Goal: Task Accomplishment & Management: Complete application form

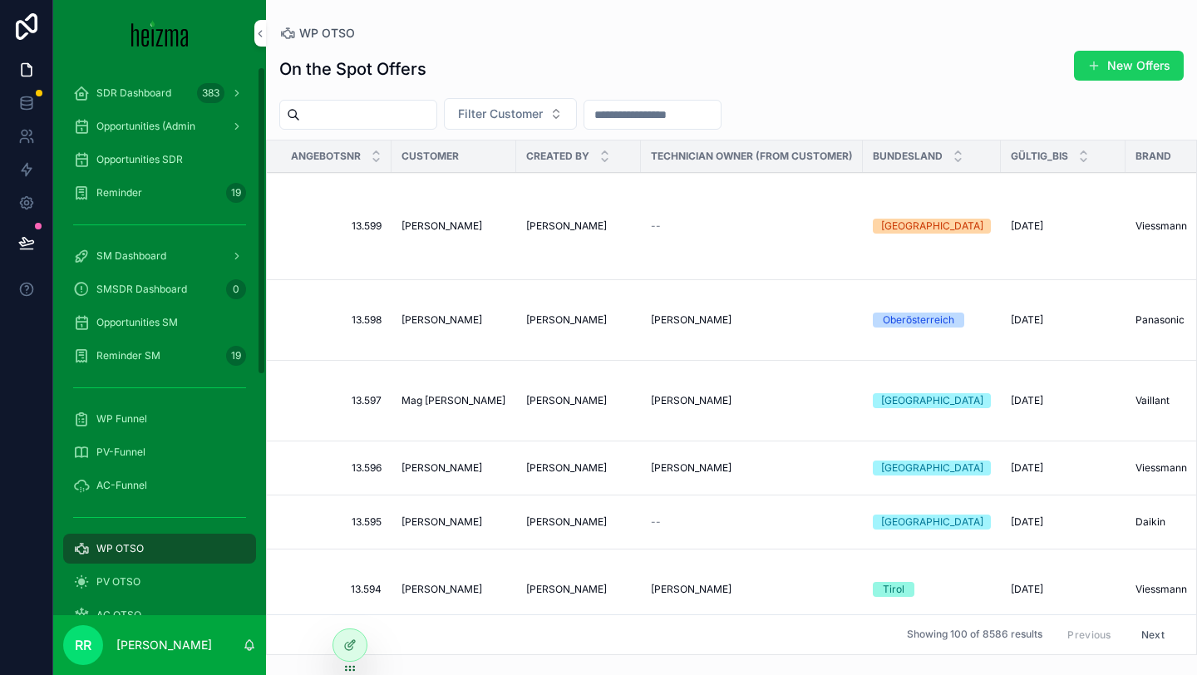
click at [1093, 61] on span "scrollable content" at bounding box center [1093, 65] width 13 height 13
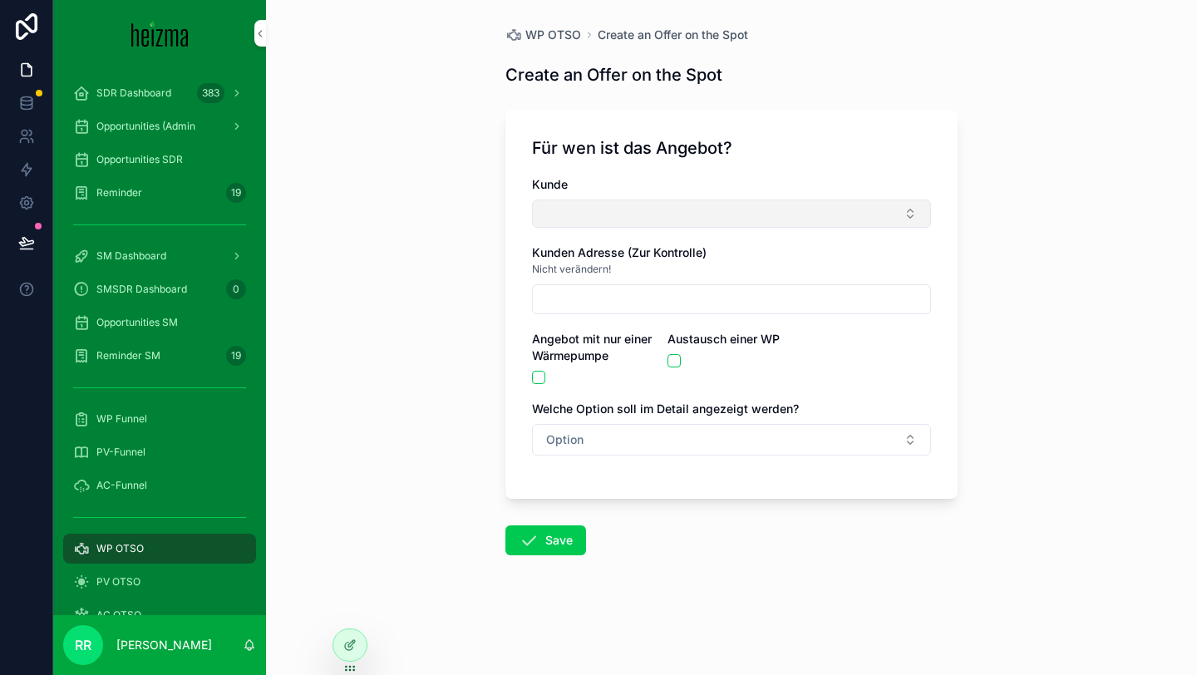
click at [645, 209] on button "Select Button" at bounding box center [731, 213] width 399 height 28
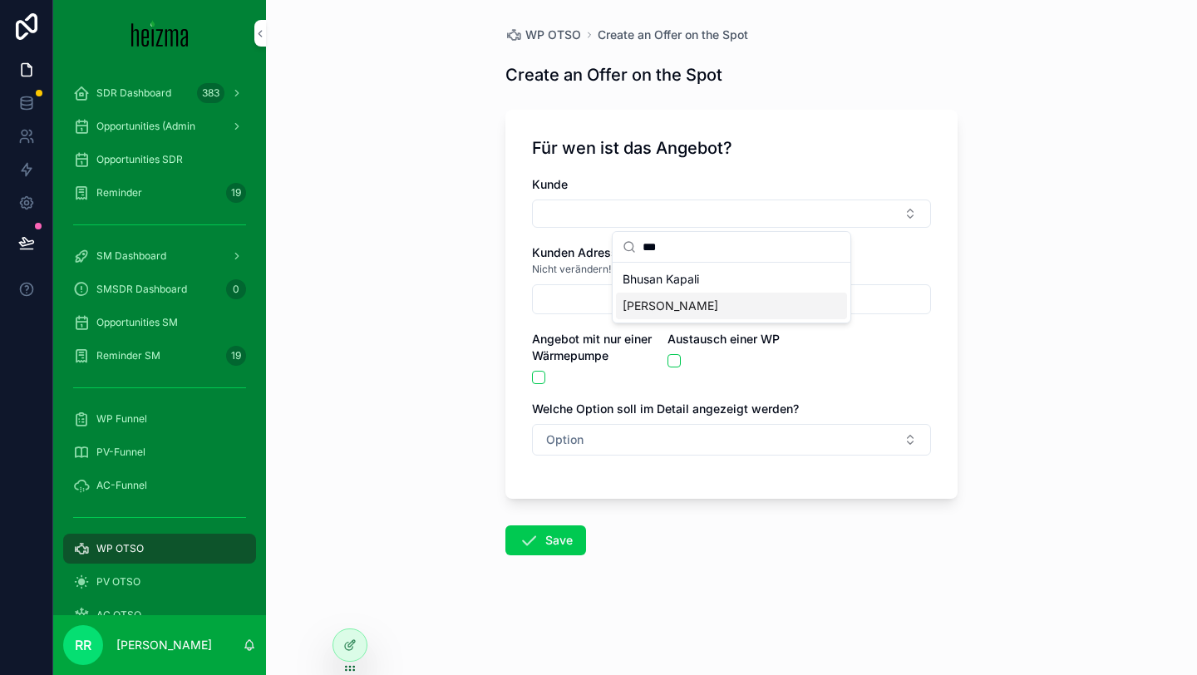
type input "***"
click at [658, 299] on span "[PERSON_NAME]" at bounding box center [670, 305] width 96 height 17
type input "**********"
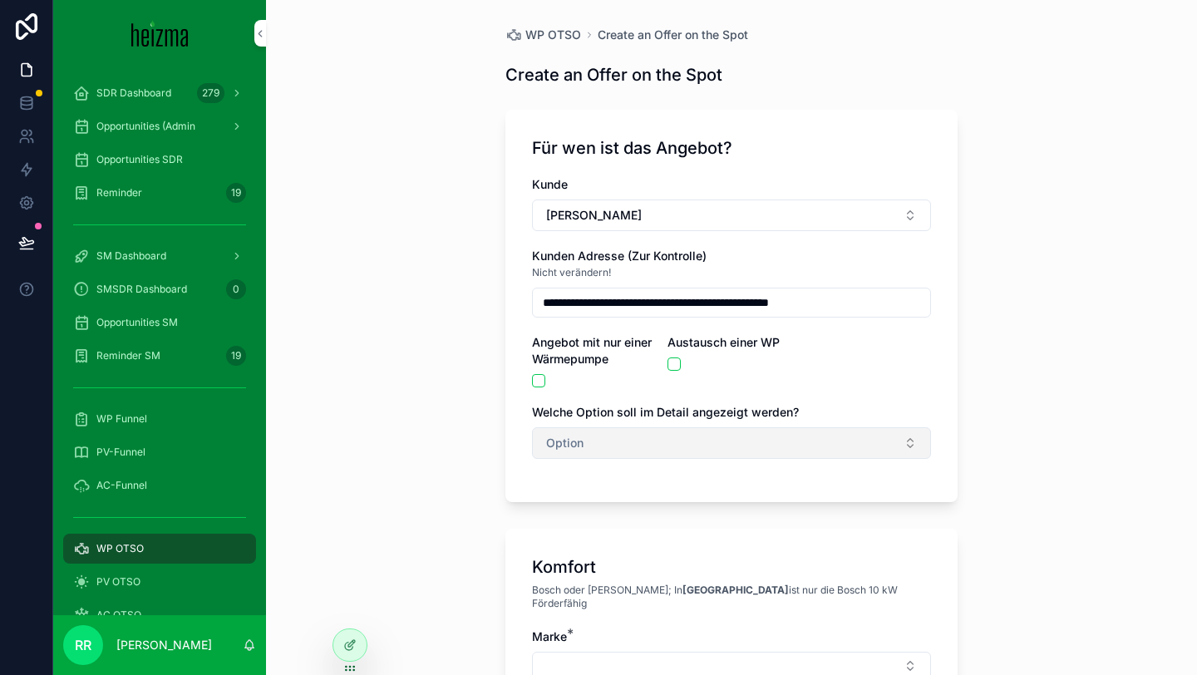
click at [574, 454] on button "Option" at bounding box center [731, 443] width 399 height 32
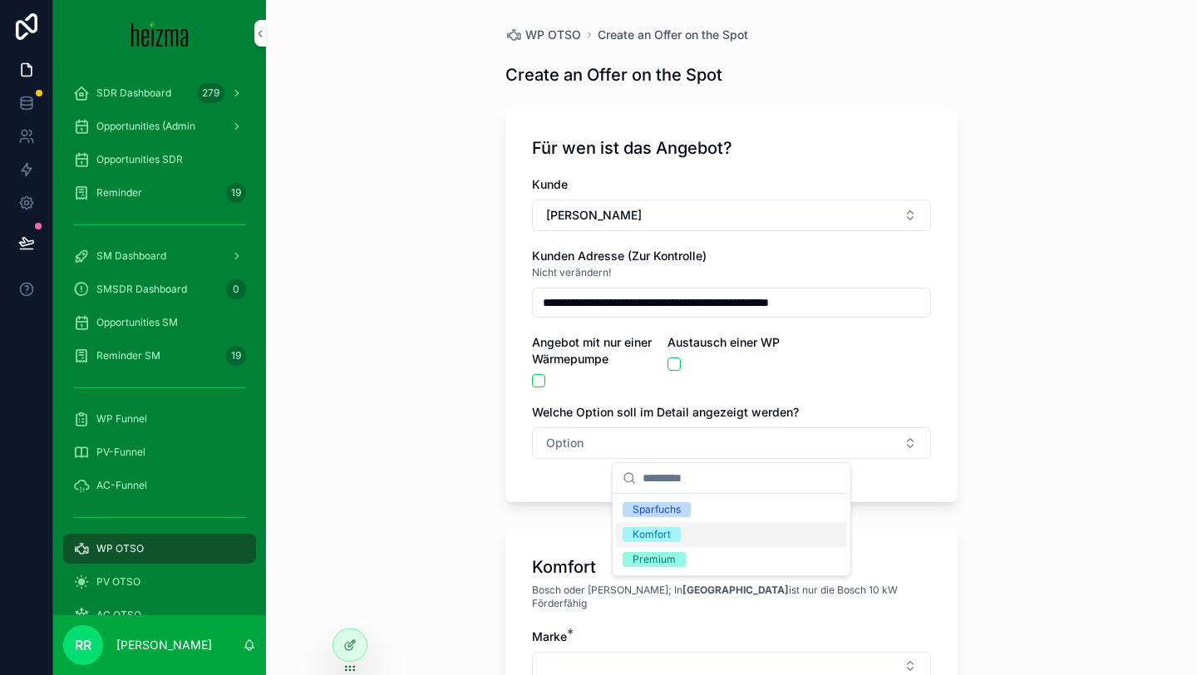
click at [669, 528] on div "Komfort" at bounding box center [651, 534] width 38 height 15
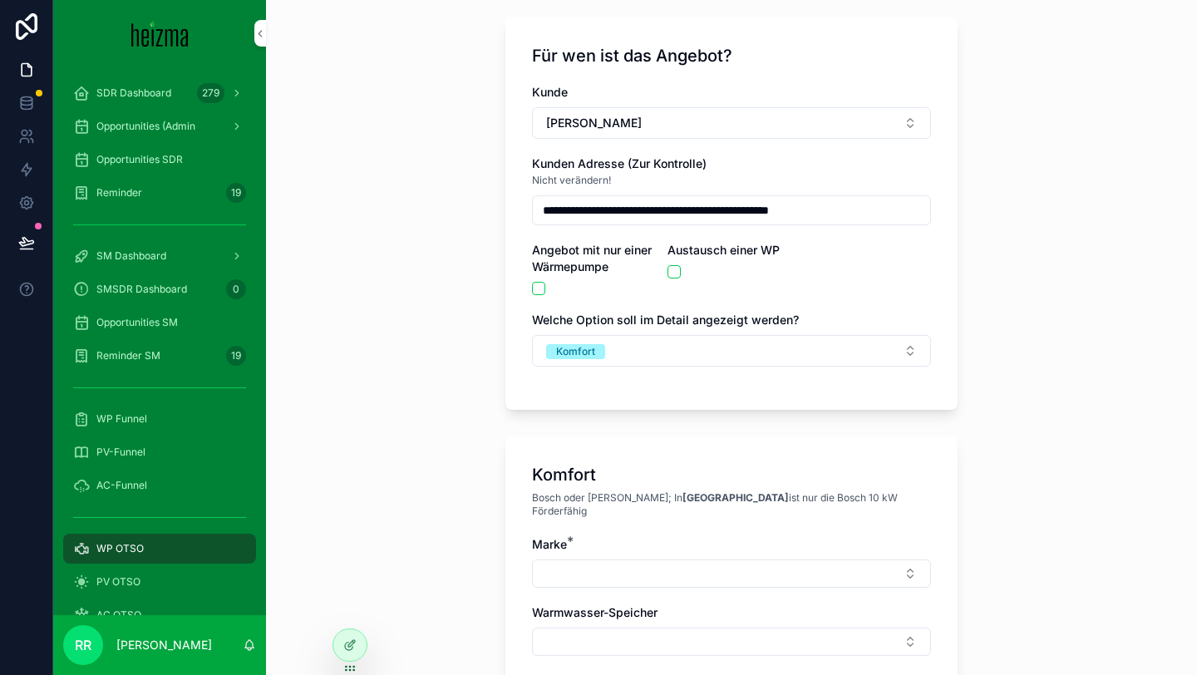
scroll to position [222, 0]
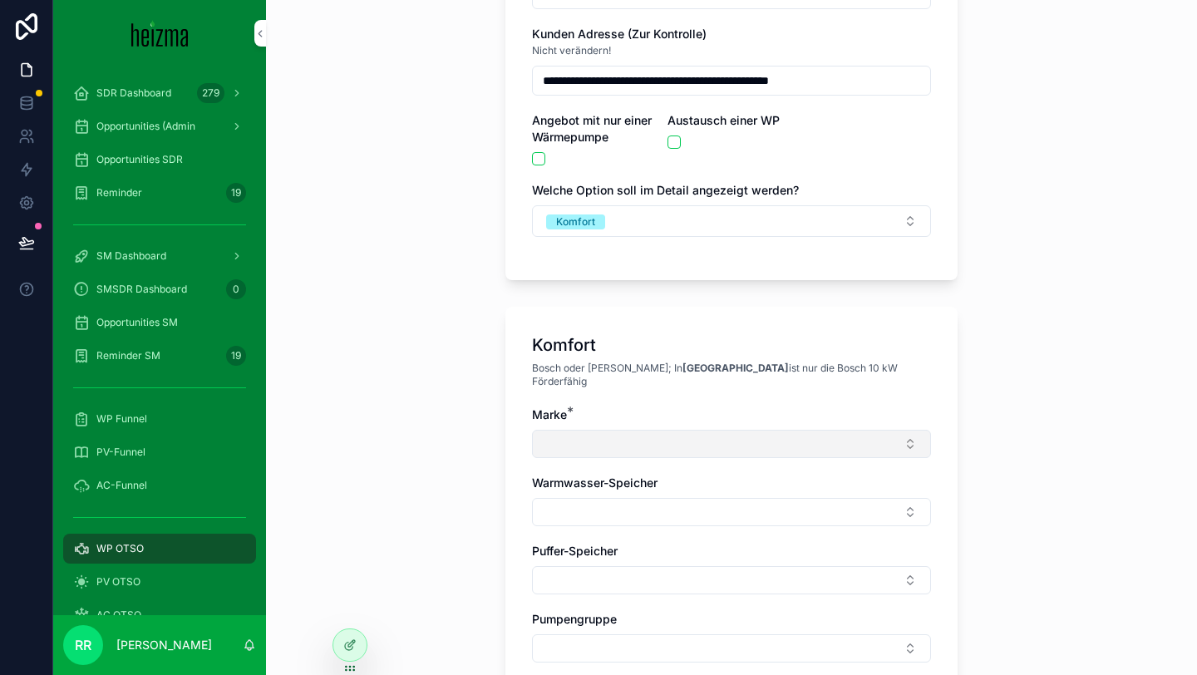
click at [648, 430] on button "Select Button" at bounding box center [731, 444] width 399 height 28
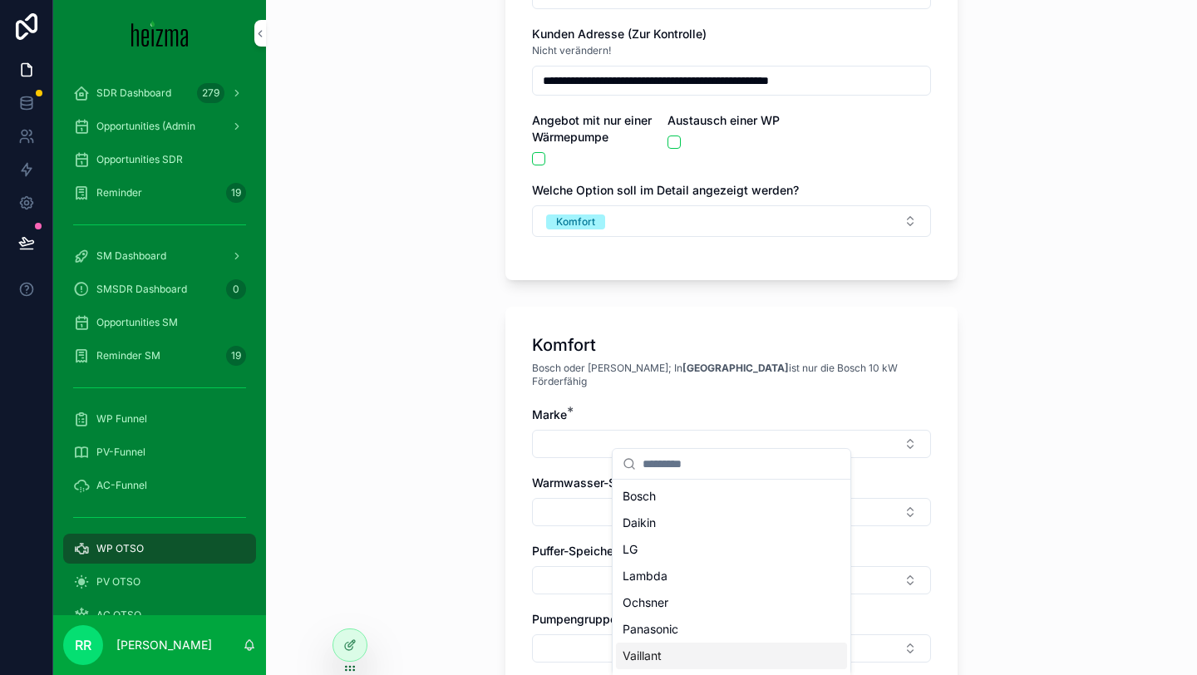
click at [665, 649] on div "Vaillant" at bounding box center [731, 655] width 231 height 27
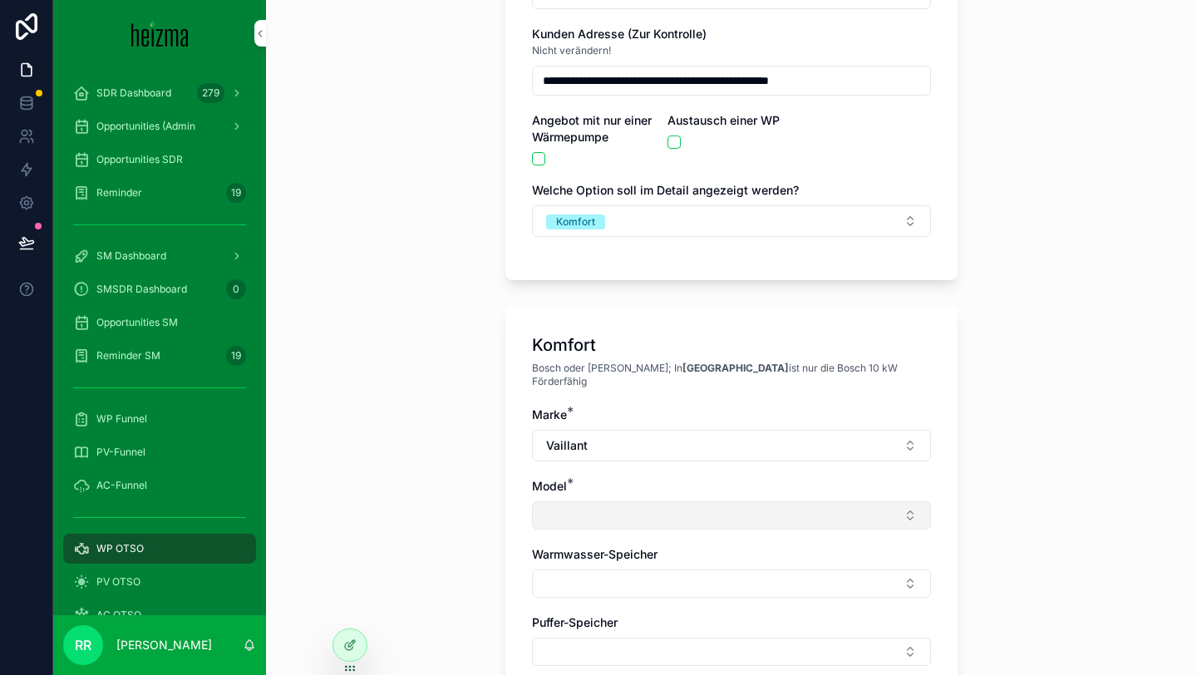
click at [587, 502] on button "Select Button" at bounding box center [731, 515] width 399 height 28
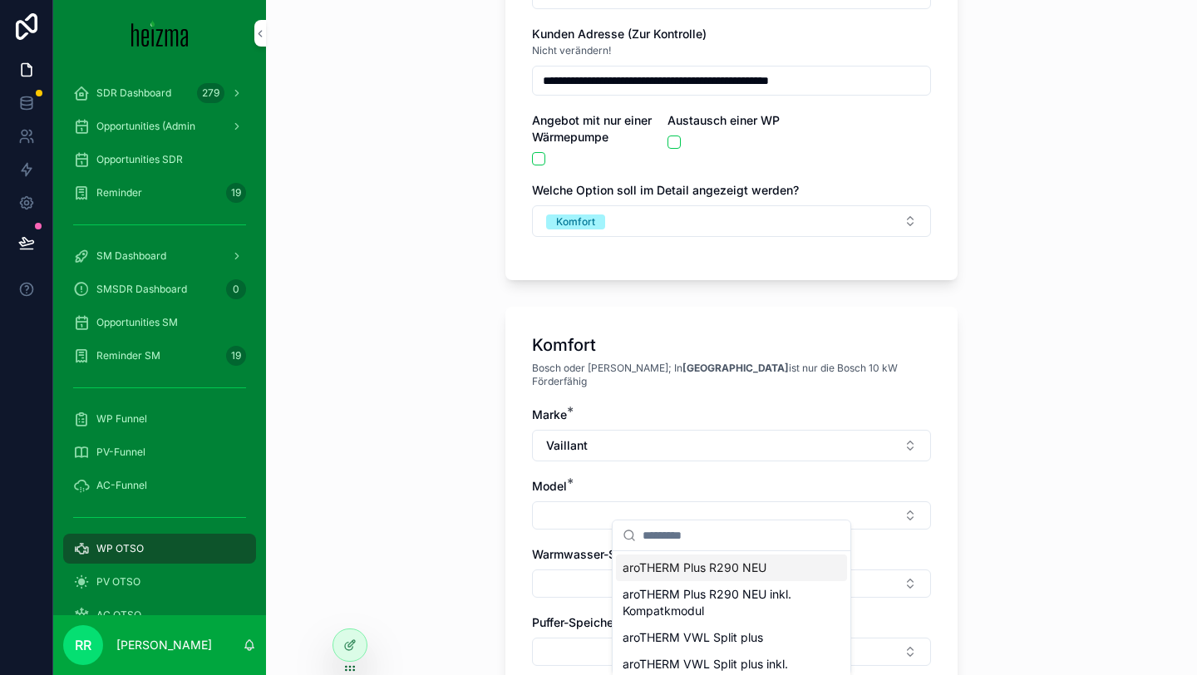
click at [707, 563] on span "aroTHERM Plus R290 NEU" at bounding box center [694, 567] width 144 height 17
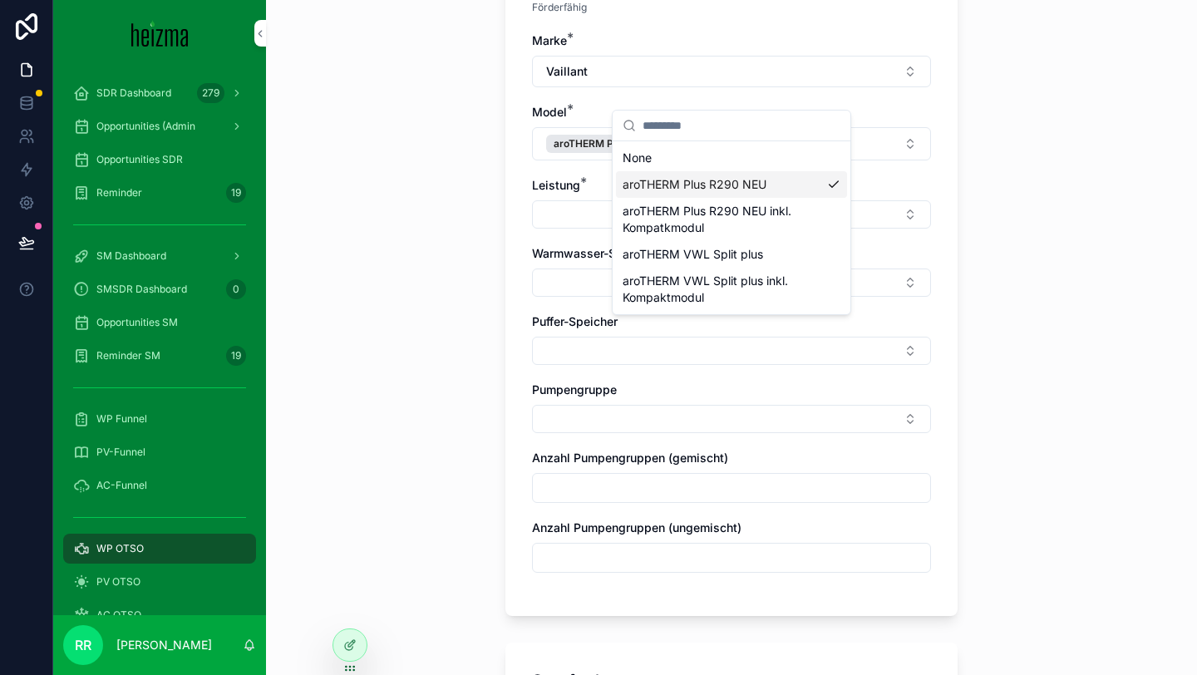
scroll to position [637, 0]
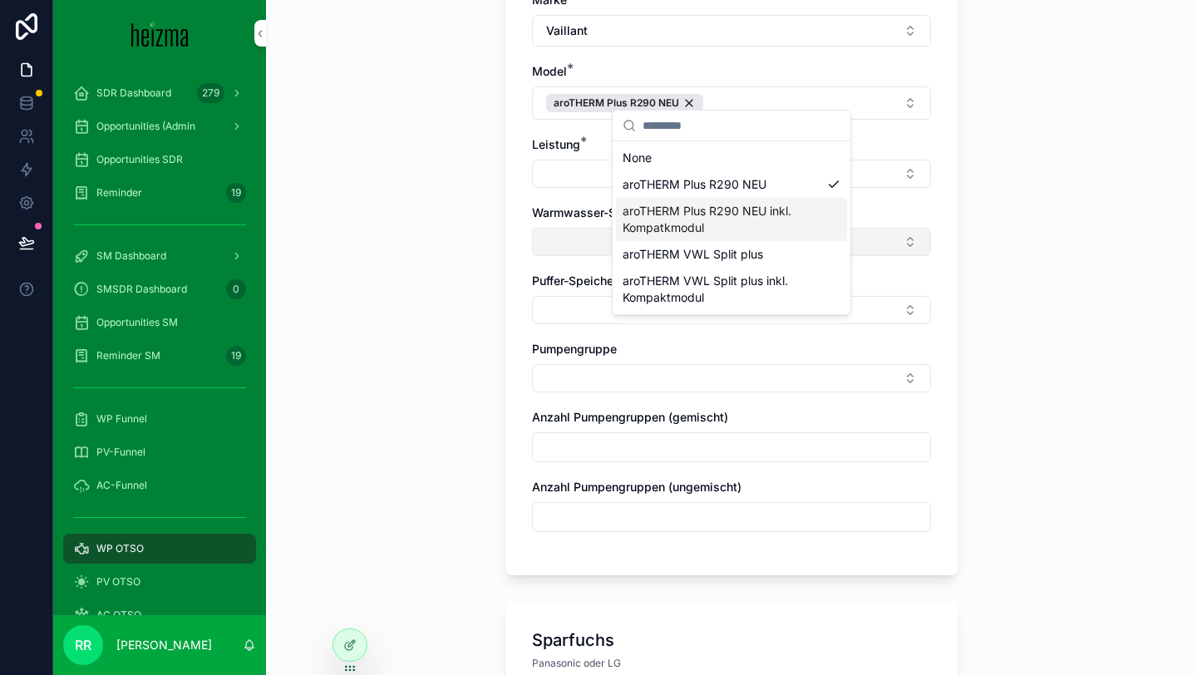
click at [585, 228] on button "Select Button" at bounding box center [731, 242] width 399 height 28
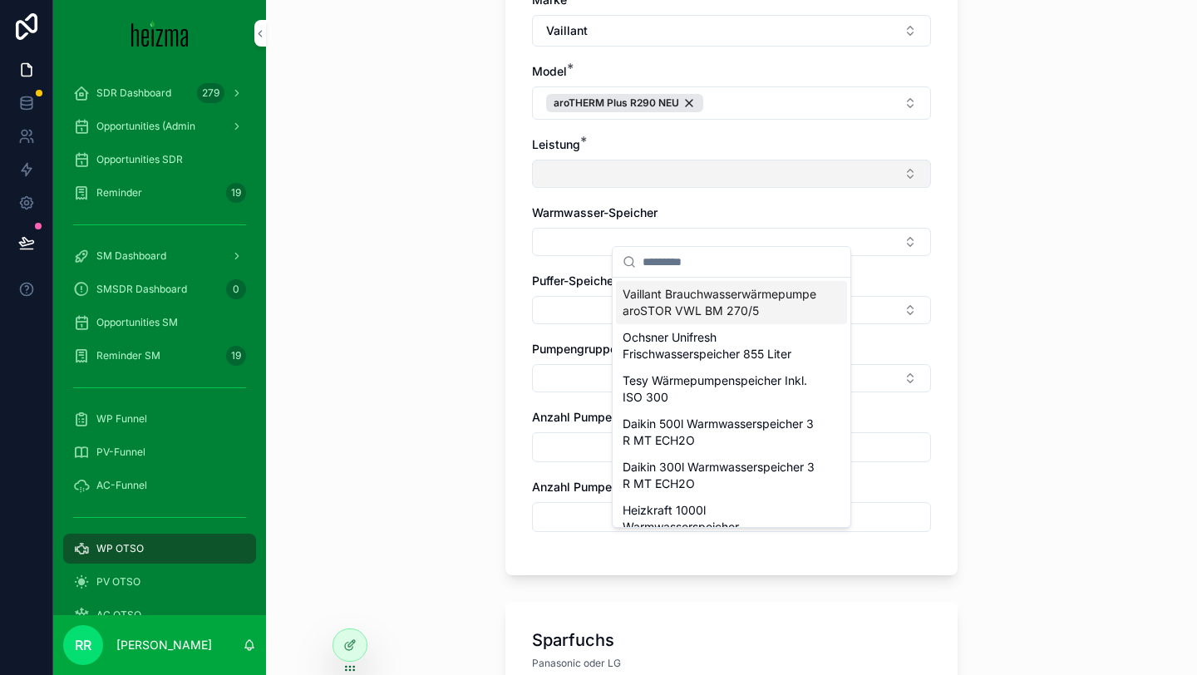
click at [580, 162] on button "Select Button" at bounding box center [731, 174] width 399 height 28
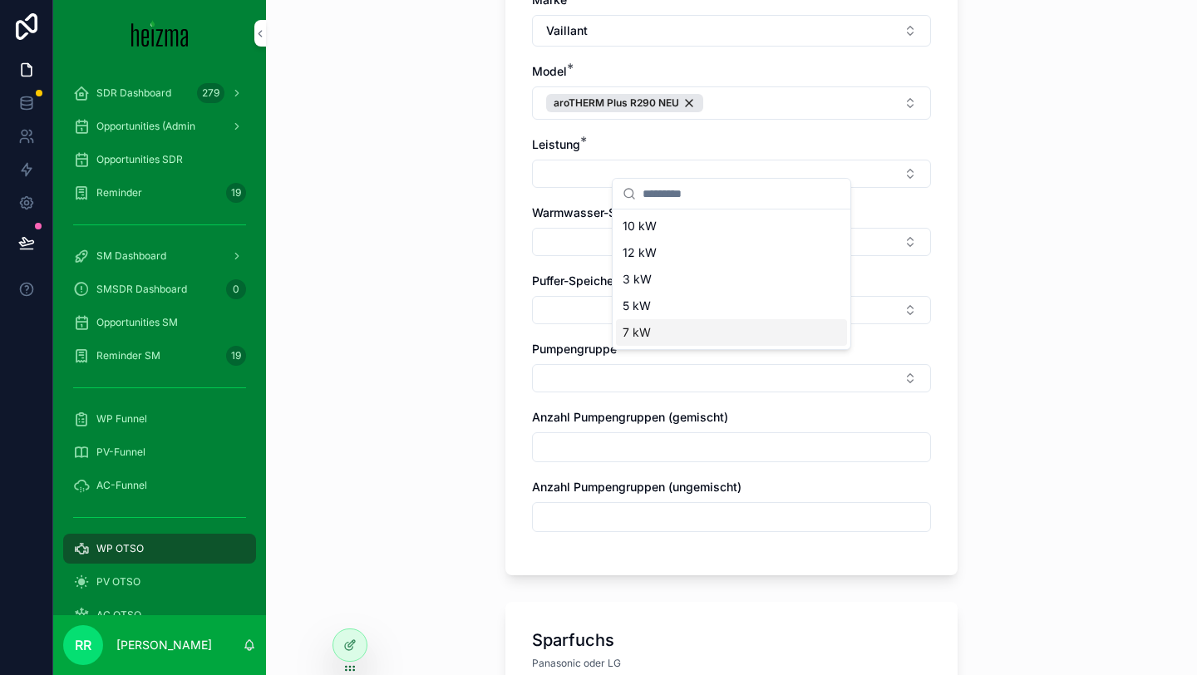
click at [641, 322] on div "7 kW" at bounding box center [731, 332] width 231 height 27
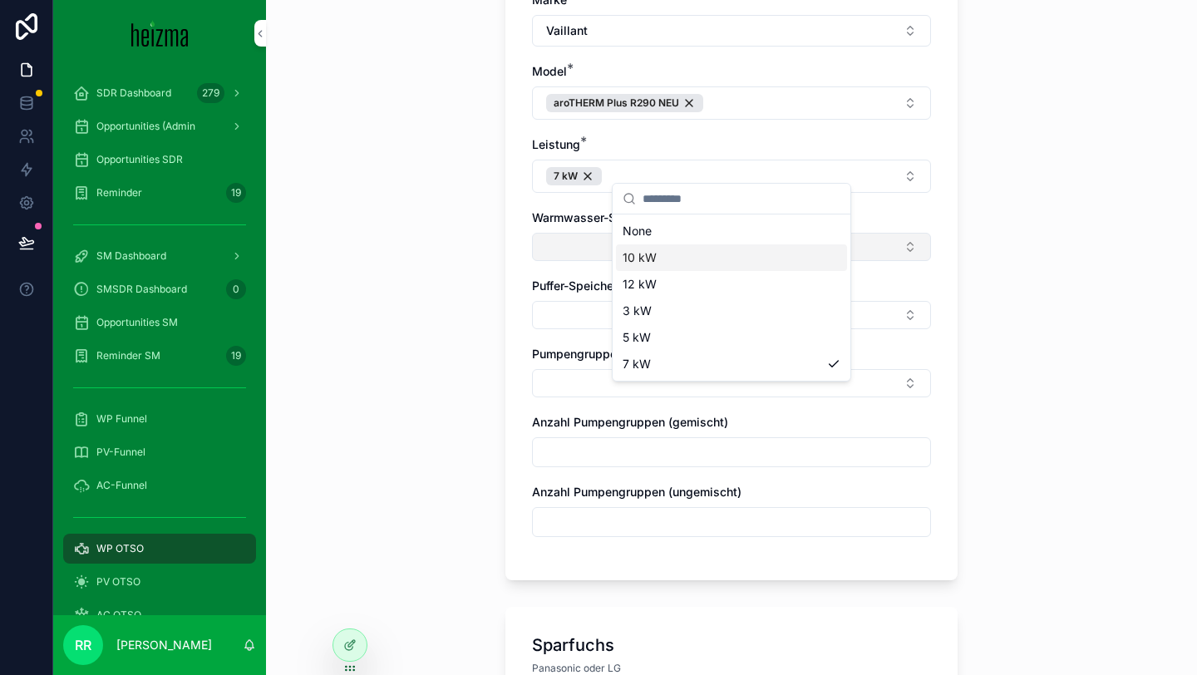
click at [583, 233] on button "Select Button" at bounding box center [731, 247] width 399 height 28
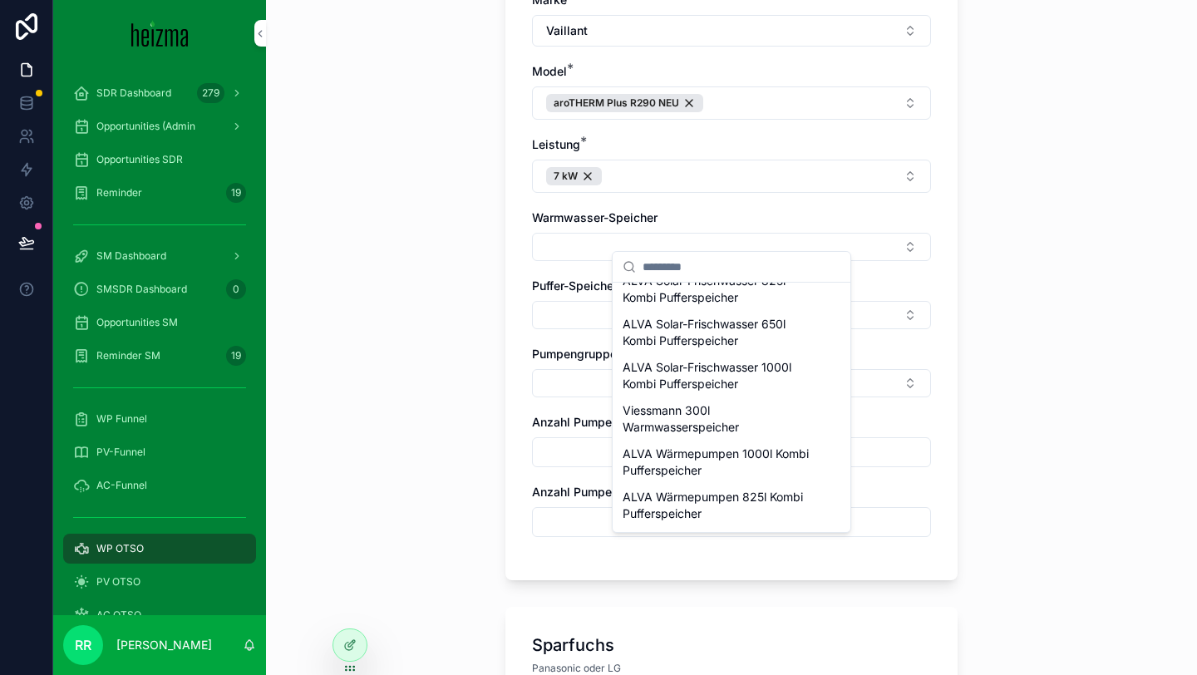
scroll to position [726, 0]
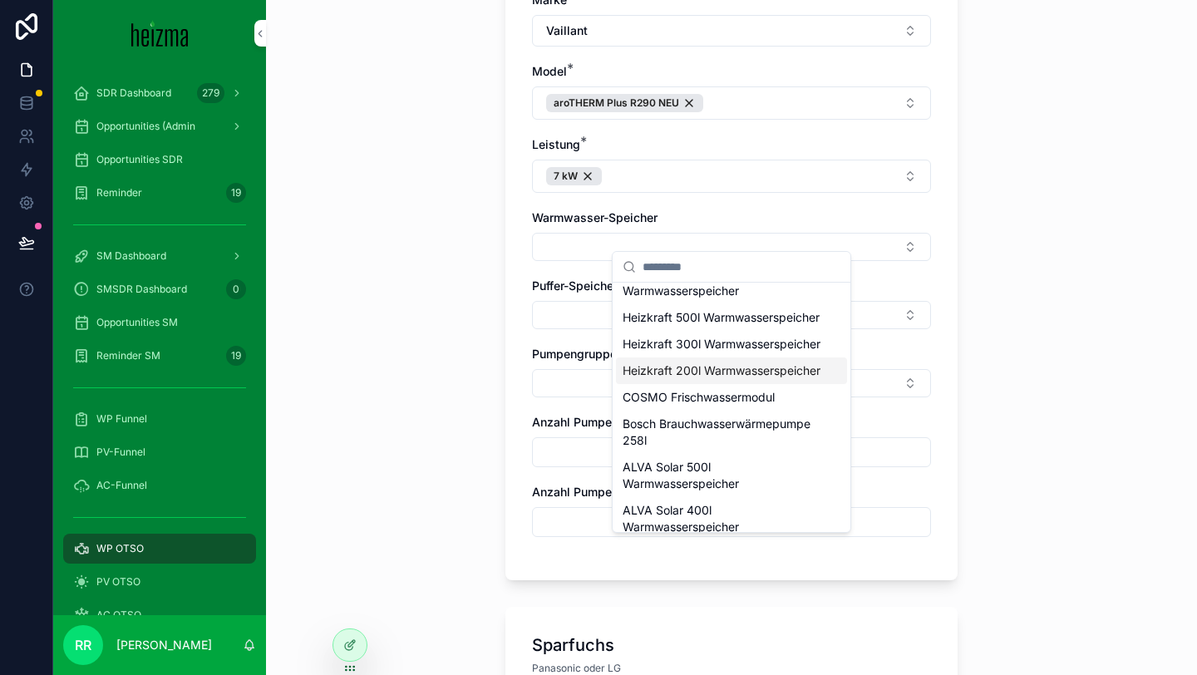
click at [690, 379] on span "Heizkraft 200l Warmwasserspeicher" at bounding box center [721, 370] width 198 height 17
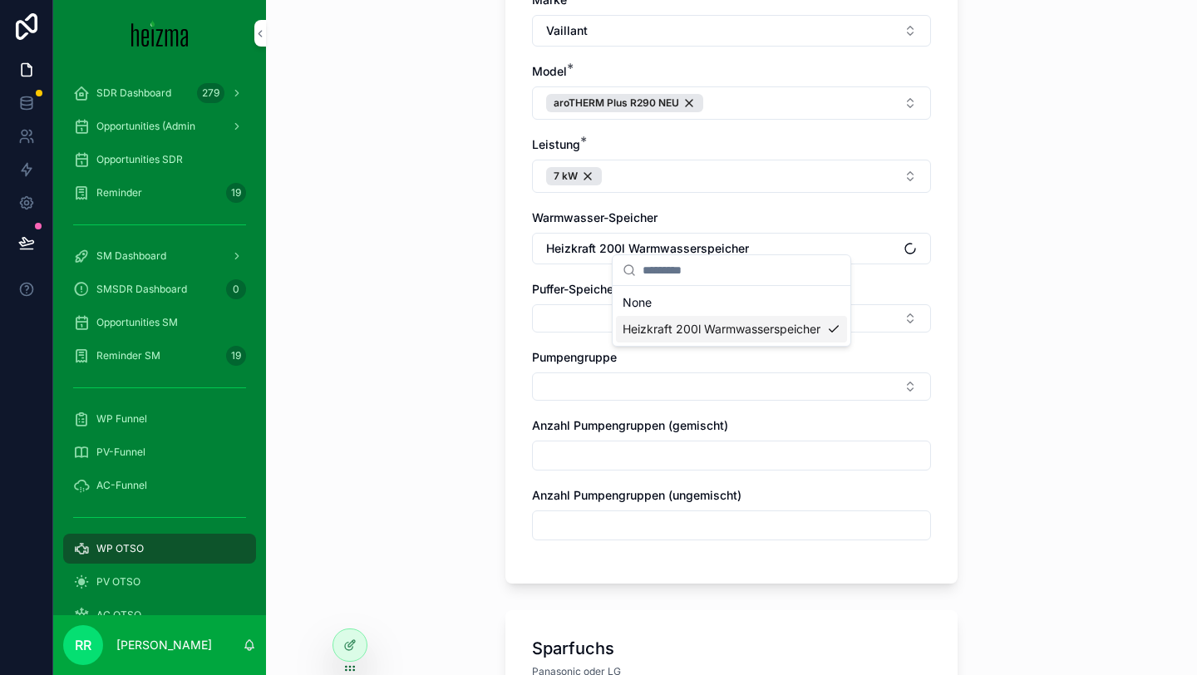
scroll to position [0, 0]
click at [634, 319] on div "Marke * Vaillant Model * aroTHERM Plus R290 NEU Leistung * 7 kW Warmwasser-Spei…" at bounding box center [731, 274] width 399 height 565
click at [642, 313] on button "Select Button" at bounding box center [731, 318] width 399 height 28
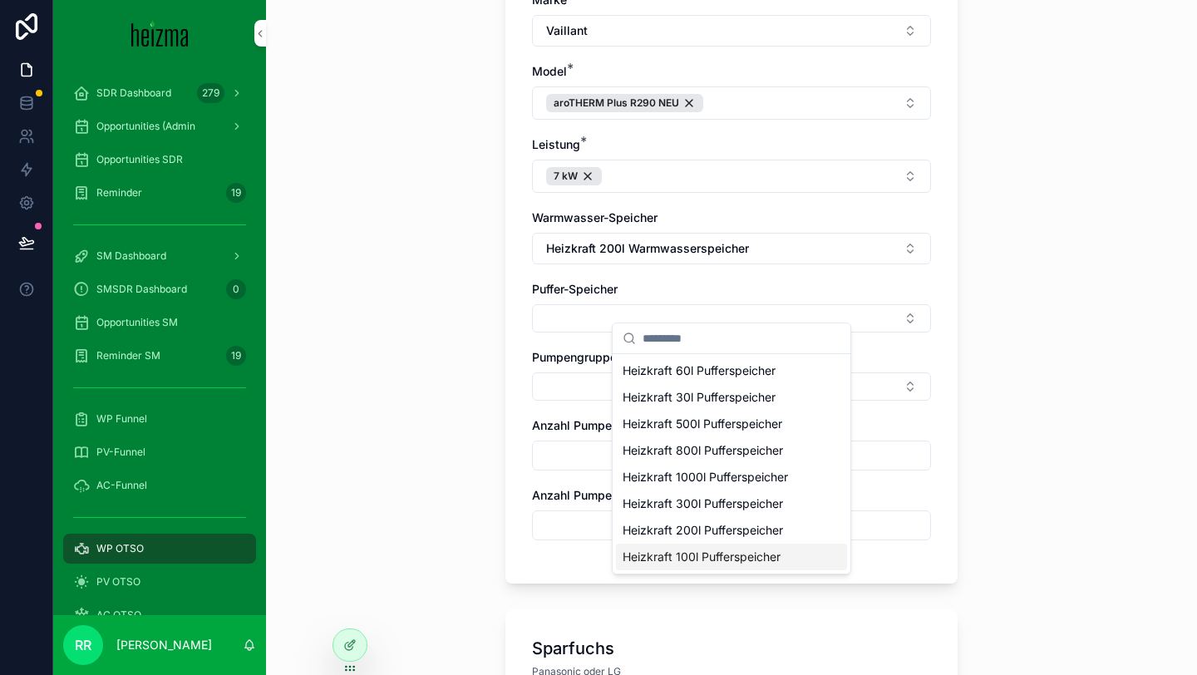
click at [691, 552] on span "Heizkraft 100l Pufferspeicher" at bounding box center [701, 556] width 158 height 17
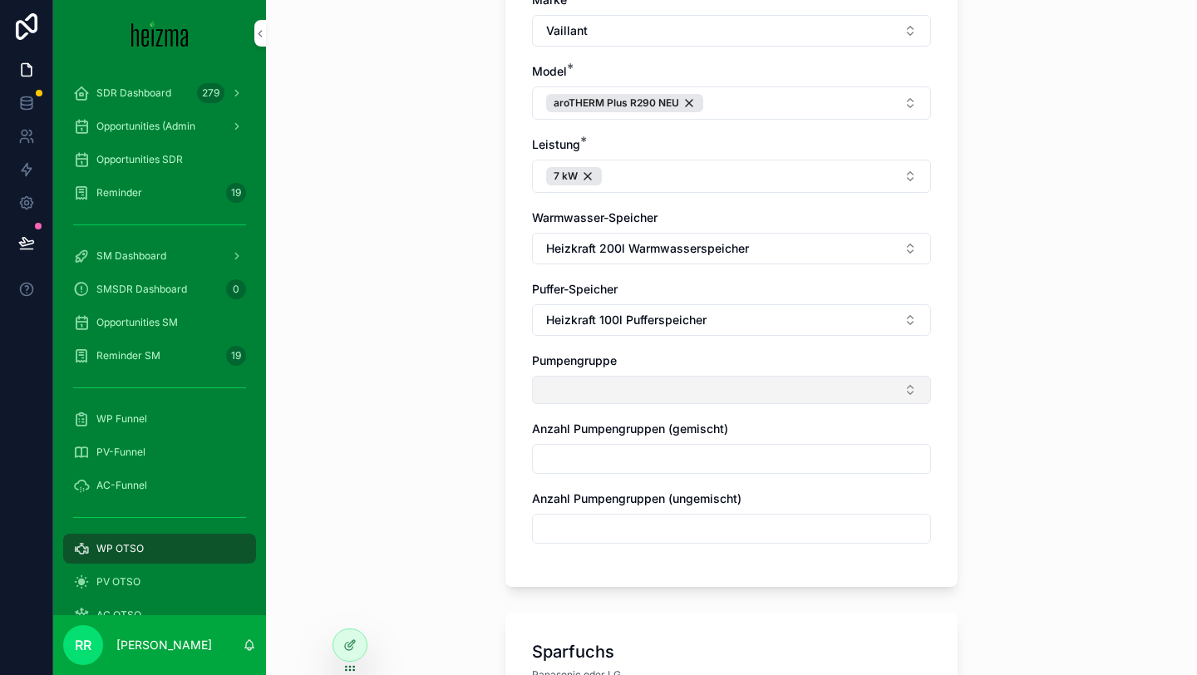
click at [554, 376] on button "Select Button" at bounding box center [731, 390] width 399 height 28
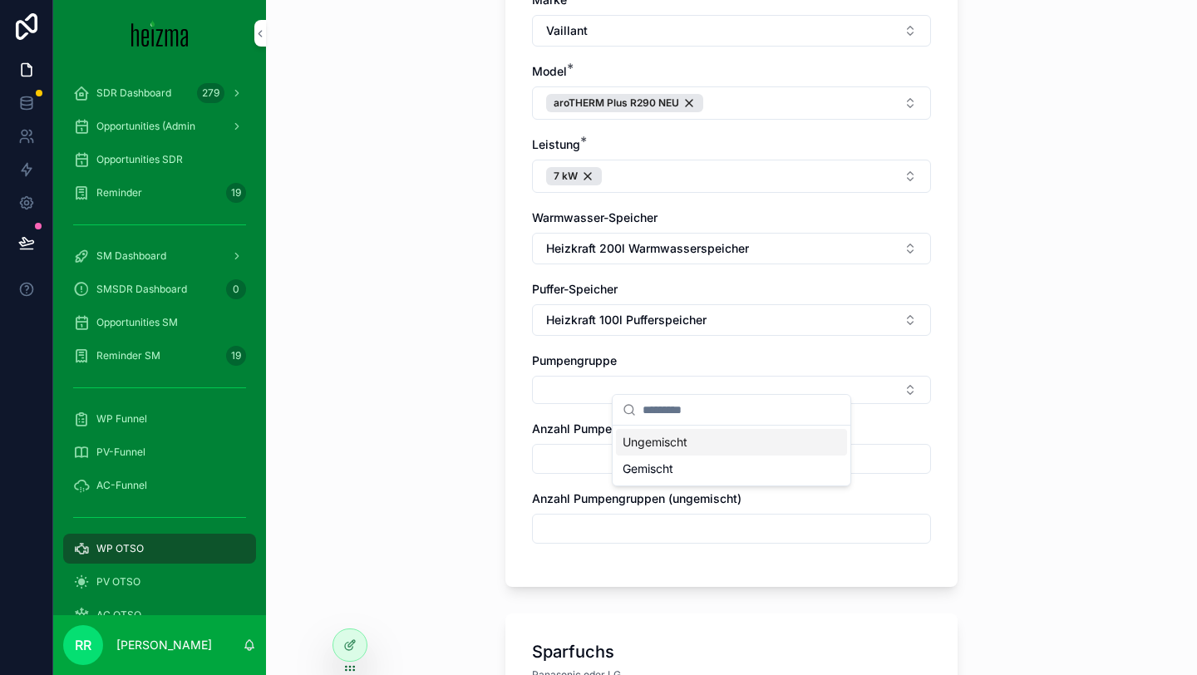
click at [668, 441] on span "Ungemischt" at bounding box center [654, 442] width 65 height 17
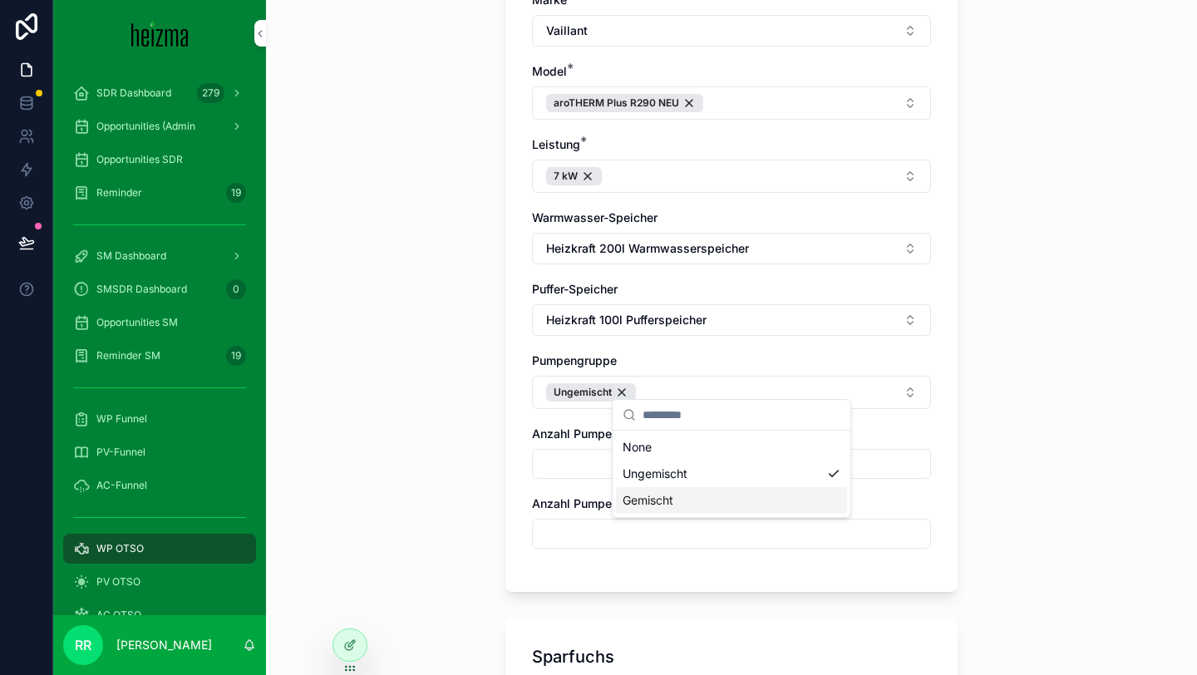
click at [505, 534] on div "Komfort Bosch oder Viessmann; In [GEOGRAPHIC_DATA] ist nur die Bosch 10 kW Förd…" at bounding box center [731, 242] width 452 height 700
click at [666, 530] on input "scrollable content" at bounding box center [731, 533] width 397 height 23
type input "*"
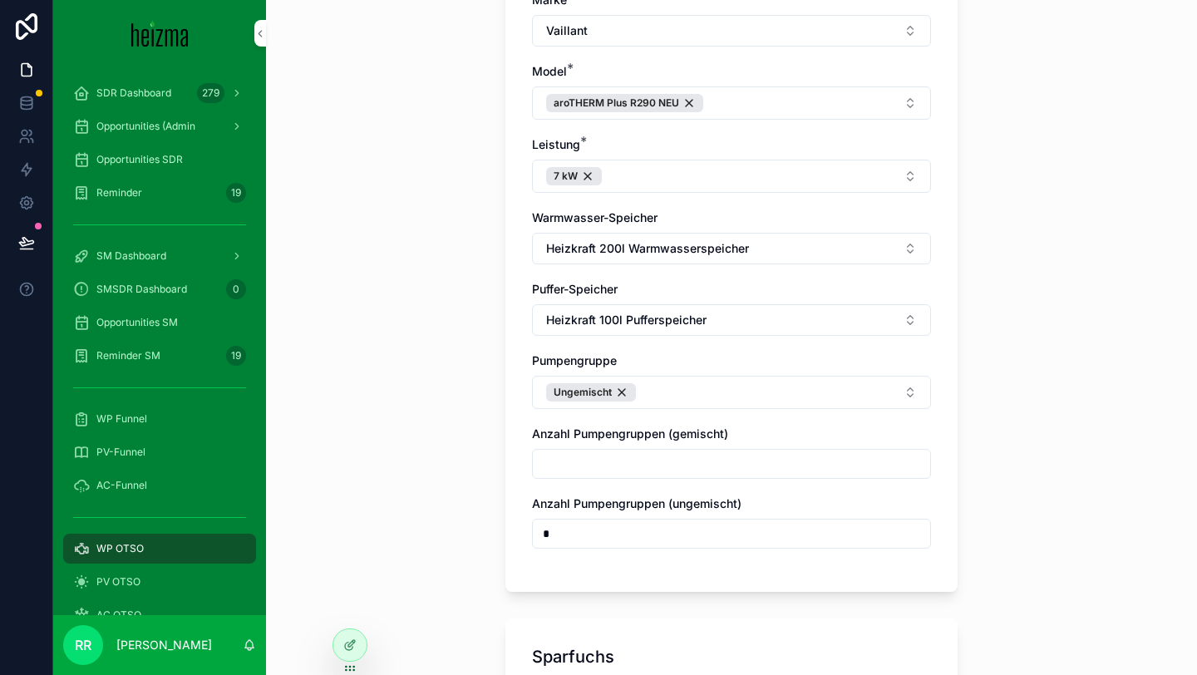
type input "*"
click at [450, 508] on div "**********" at bounding box center [731, 337] width 931 height 675
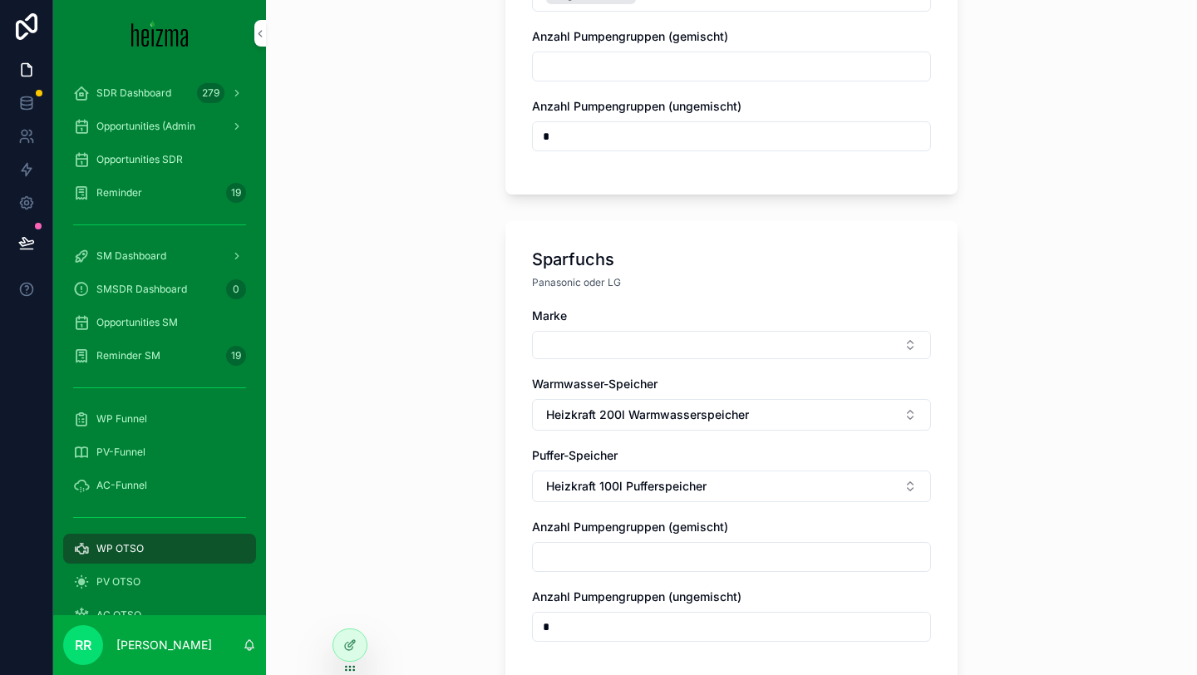
scroll to position [1137, 0]
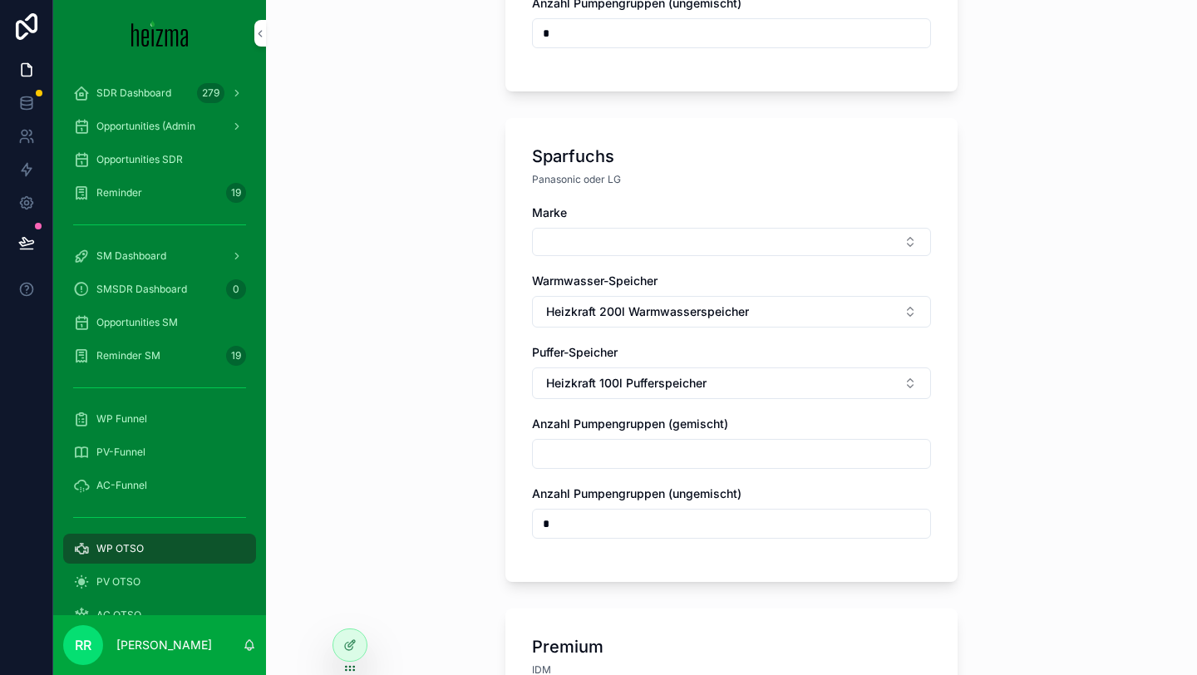
click at [607, 243] on div "Marke Warmwasser-Speicher Heizkraft 200l Warmwasserspeicher Puffer-Speicher Hei…" at bounding box center [731, 379] width 399 height 351
click at [636, 233] on button "Select Button" at bounding box center [731, 242] width 399 height 28
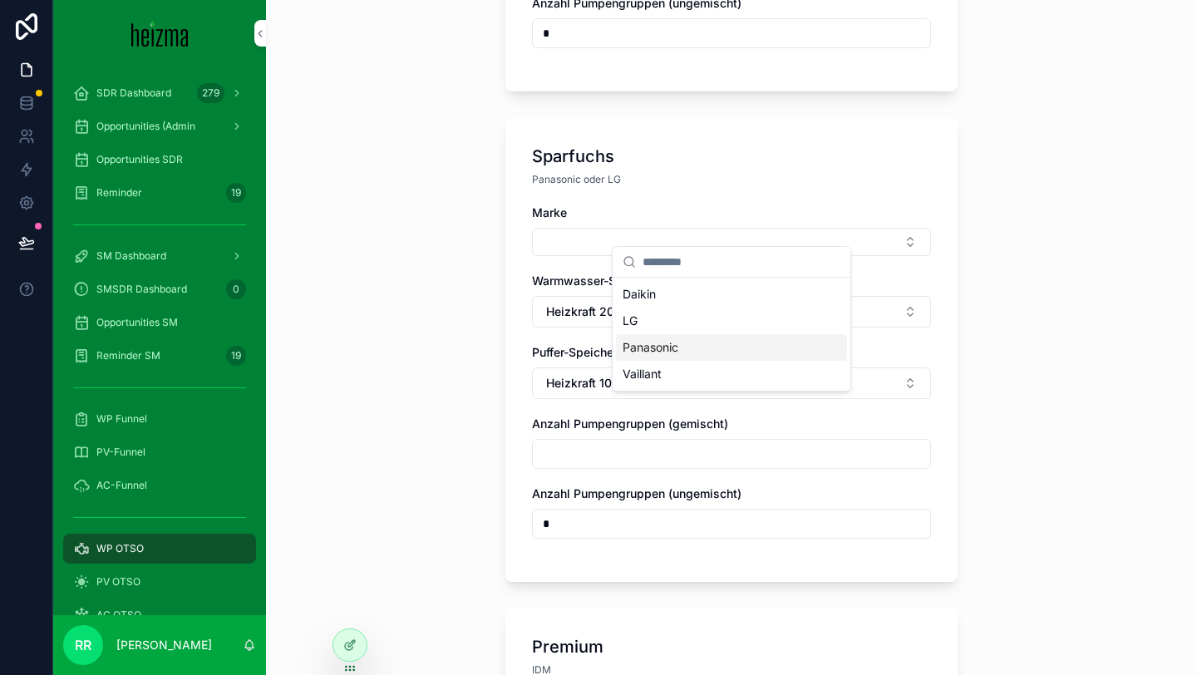
click at [672, 342] on span "Panasonic" at bounding box center [650, 347] width 56 height 17
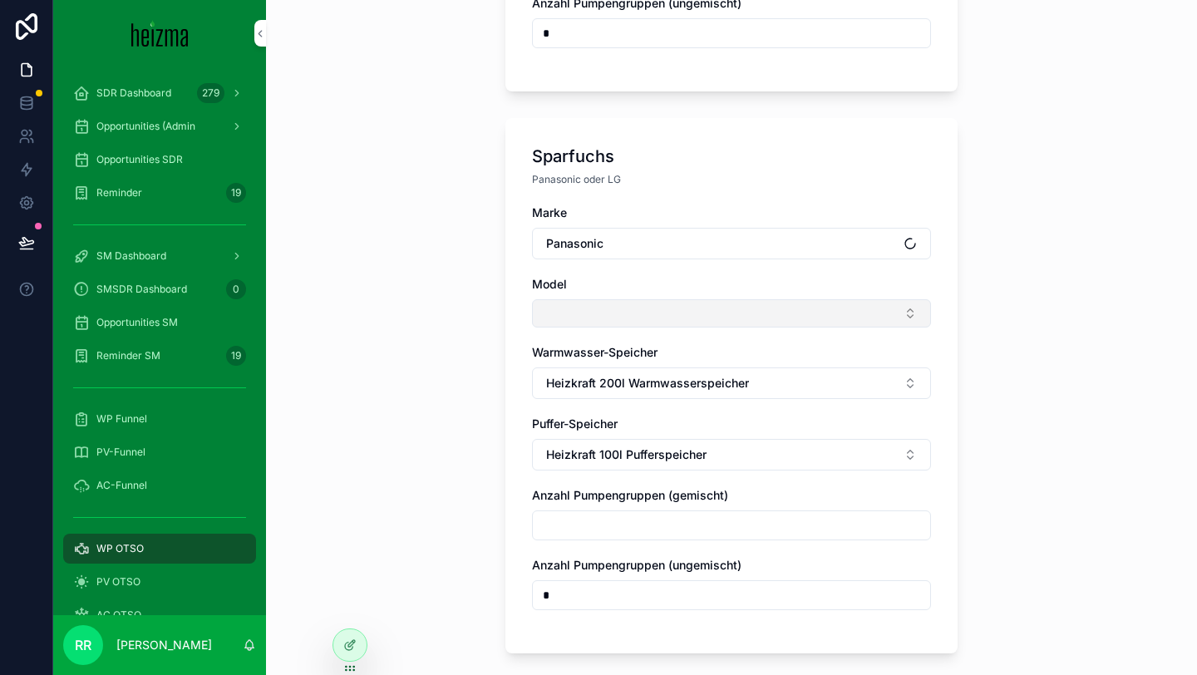
click at [628, 307] on button "Select Button" at bounding box center [731, 313] width 399 height 28
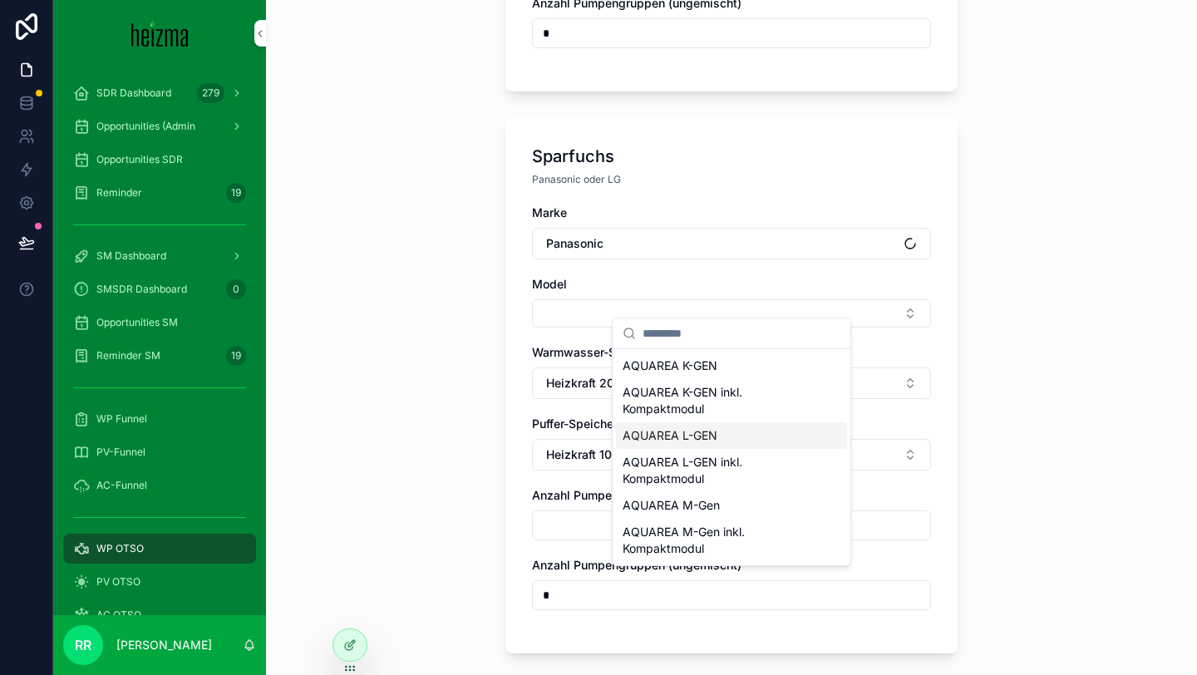
click at [688, 441] on span "AQUAREA L-GEN" at bounding box center [669, 435] width 95 height 17
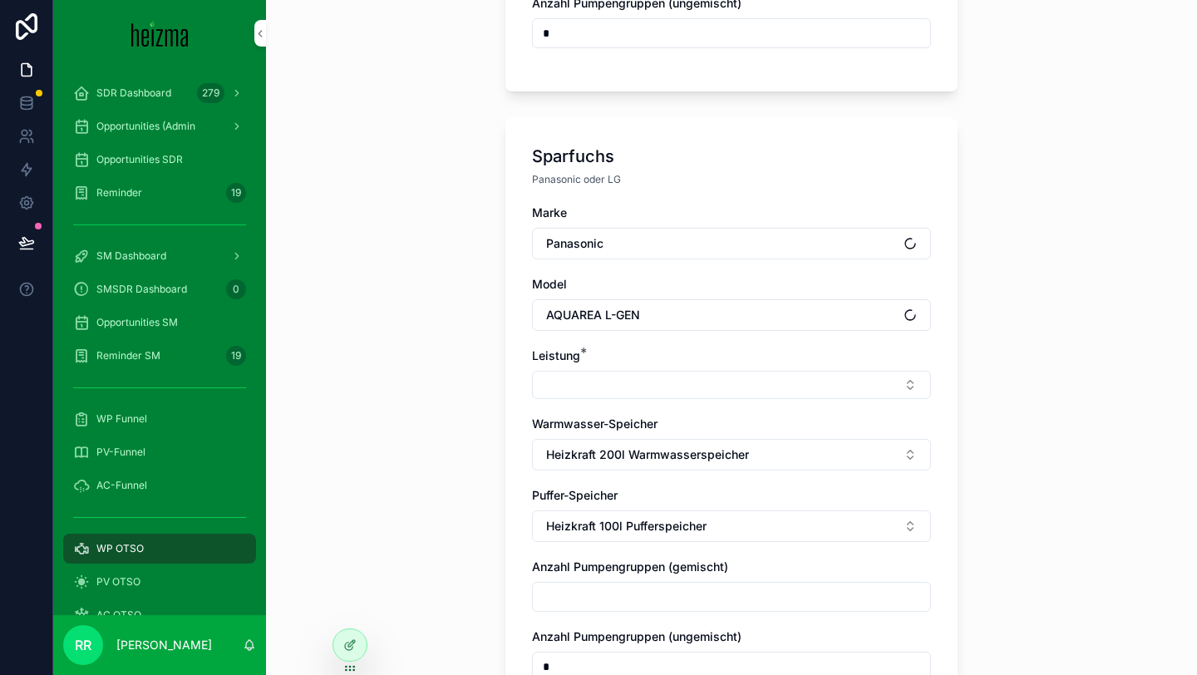
click at [642, 387] on div "Marke Panasonic Model AQUAREA L-GEN Leistung * Warmwasser-Speicher Heizkraft 20…" at bounding box center [731, 451] width 399 height 494
click at [647, 381] on button "Select Button" at bounding box center [731, 385] width 399 height 28
click at [683, 465] on div "7 kW" at bounding box center [731, 463] width 231 height 27
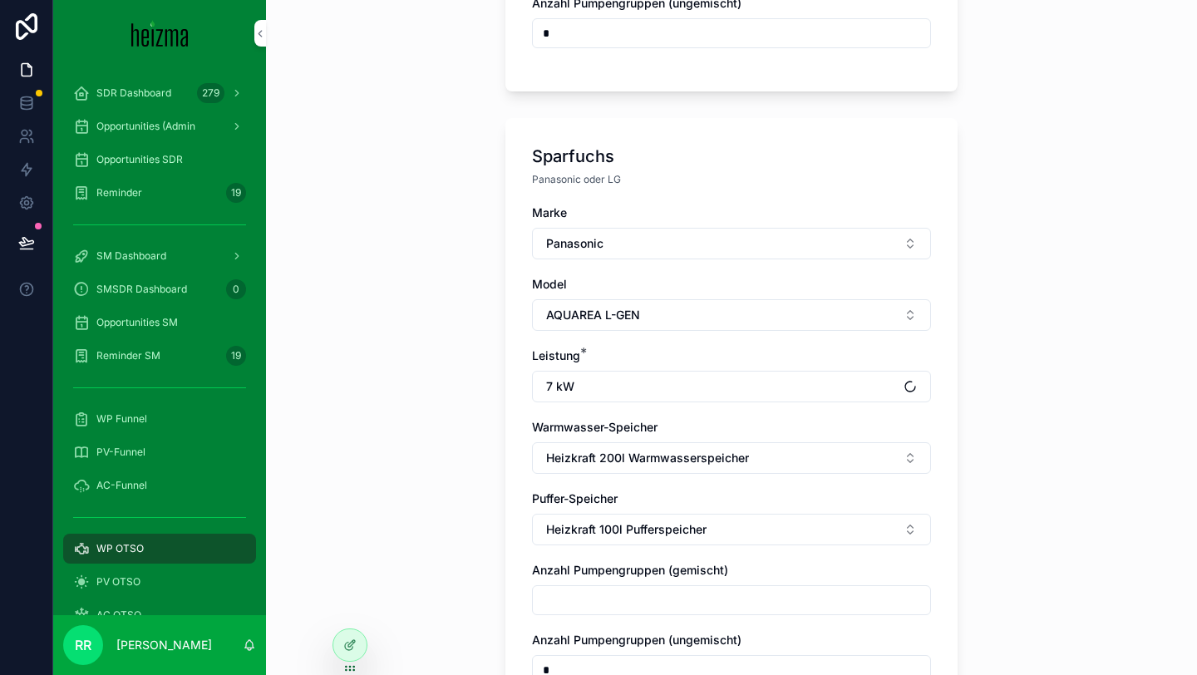
click at [412, 444] on div "**********" at bounding box center [731, 337] width 931 height 675
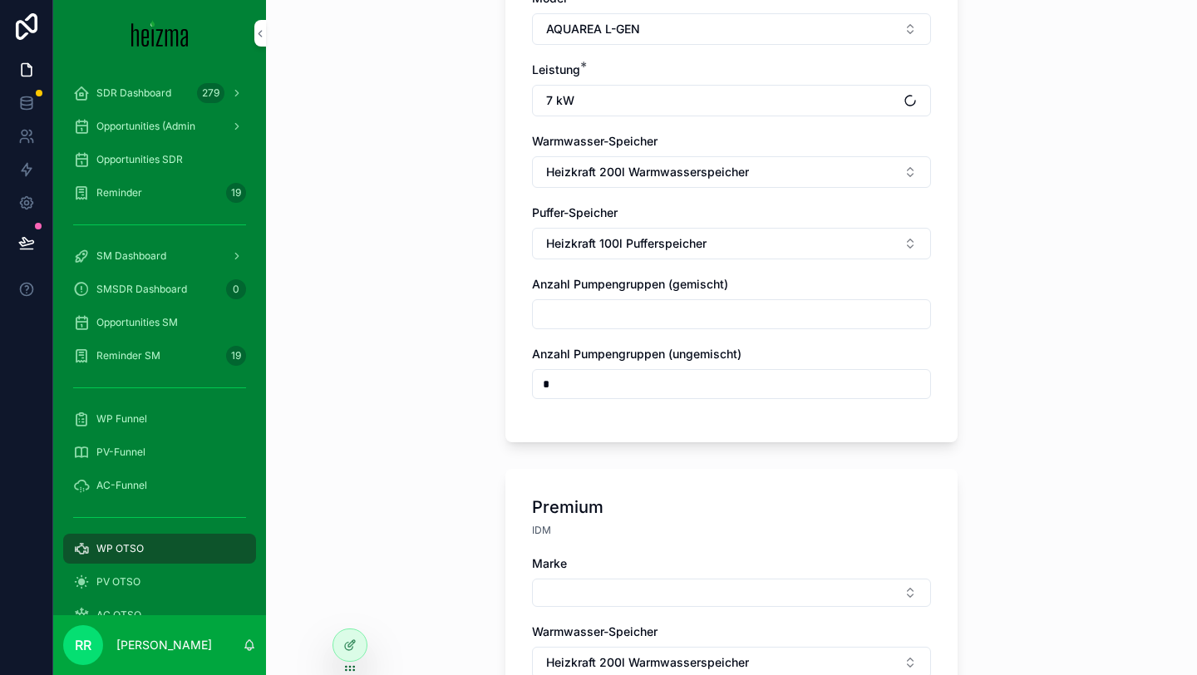
scroll to position [1746, 0]
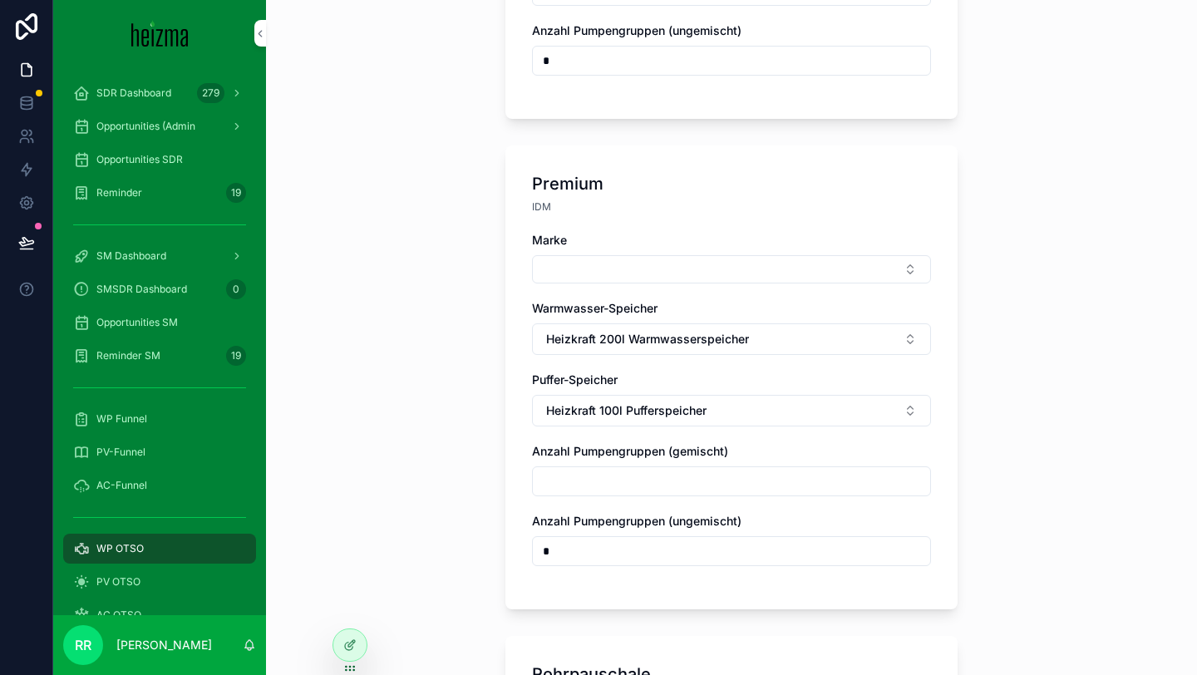
click at [678, 276] on div "Marke Warmwasser-Speicher Heizkraft 200l Warmwasserspeicher Puffer-Speicher Hei…" at bounding box center [731, 407] width 399 height 351
click at [680, 272] on div "Marke Warmwasser-Speicher Heizkraft 200l Warmwasserspeicher Puffer-Speicher Hei…" at bounding box center [731, 407] width 399 height 351
click at [705, 258] on button "Select Button" at bounding box center [731, 269] width 399 height 28
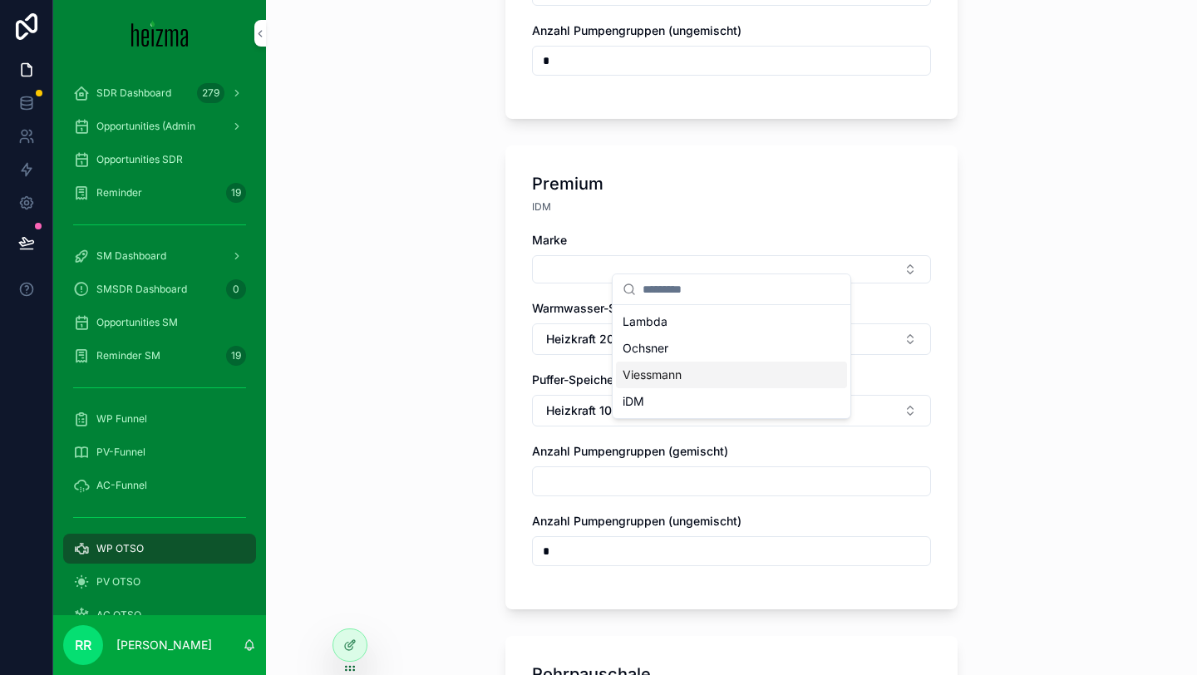
click at [676, 371] on span "Viessmann" at bounding box center [651, 374] width 59 height 17
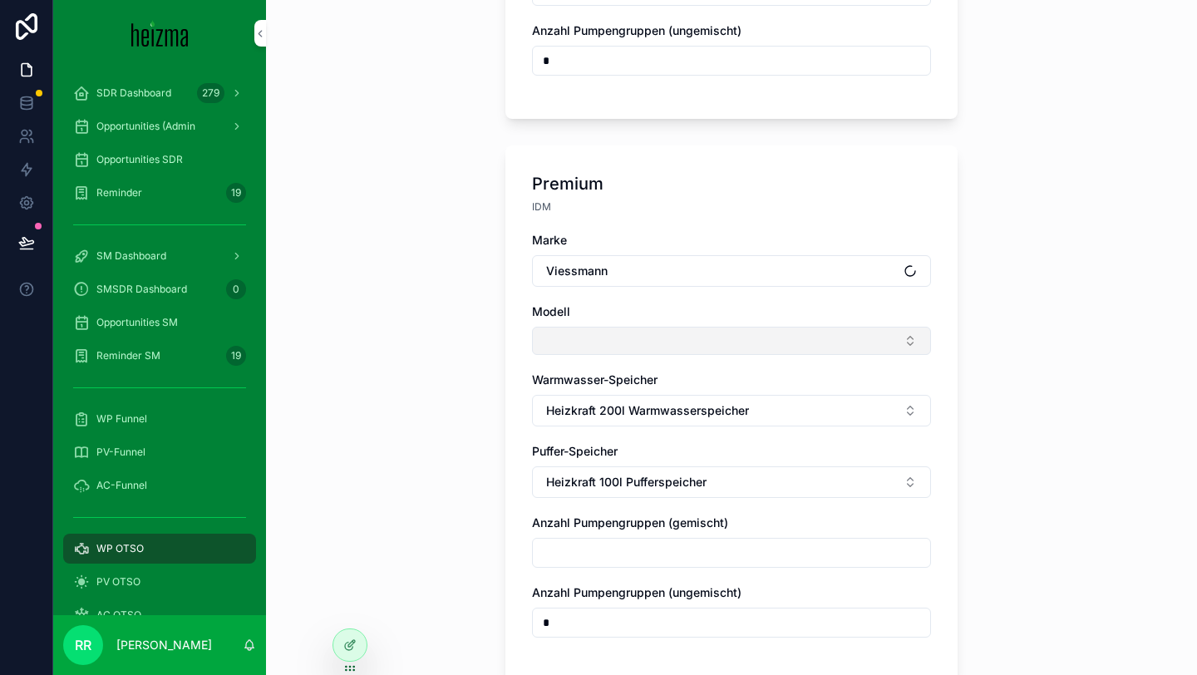
click at [626, 327] on button "Select Button" at bounding box center [731, 341] width 399 height 28
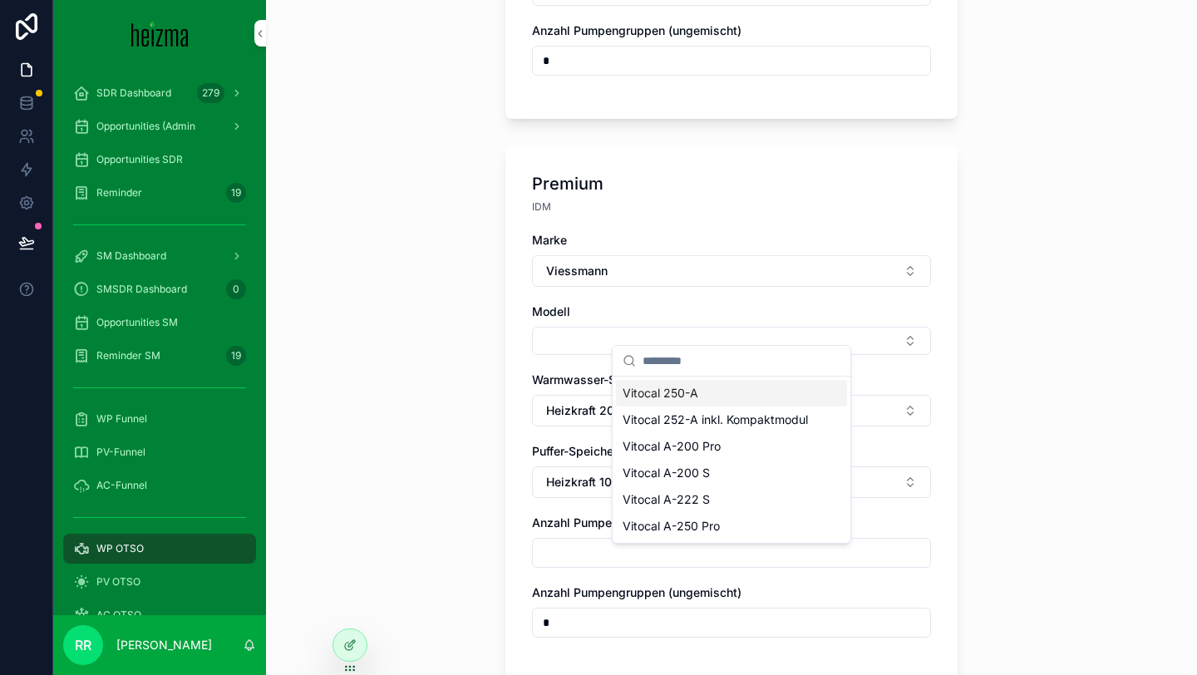
click at [691, 394] on span "Vitocal 250-A" at bounding box center [660, 393] width 76 height 17
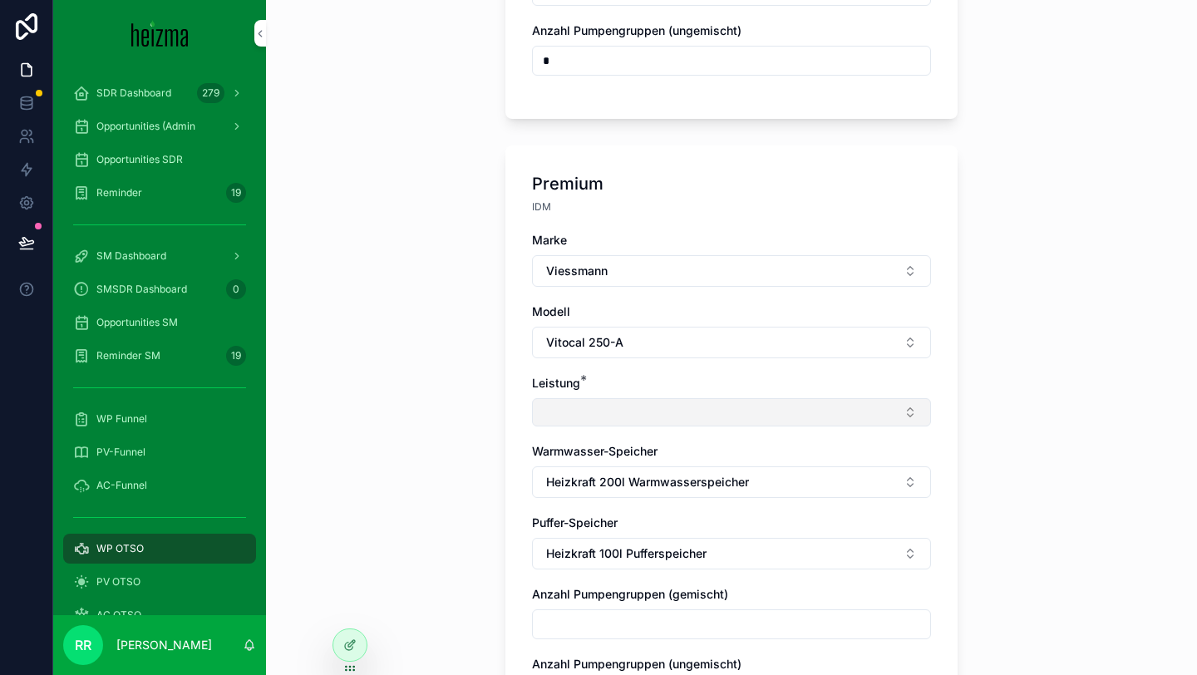
click at [615, 402] on button "Select Button" at bounding box center [731, 412] width 399 height 28
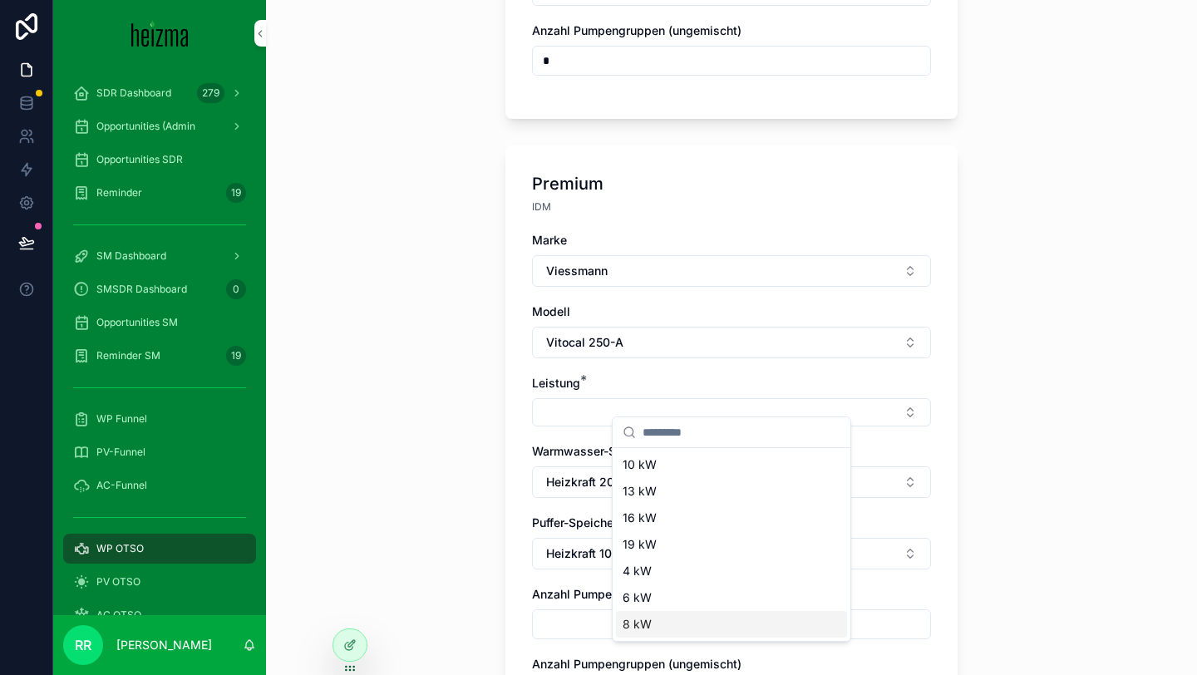
click at [633, 622] on span "8 kW" at bounding box center [636, 624] width 29 height 17
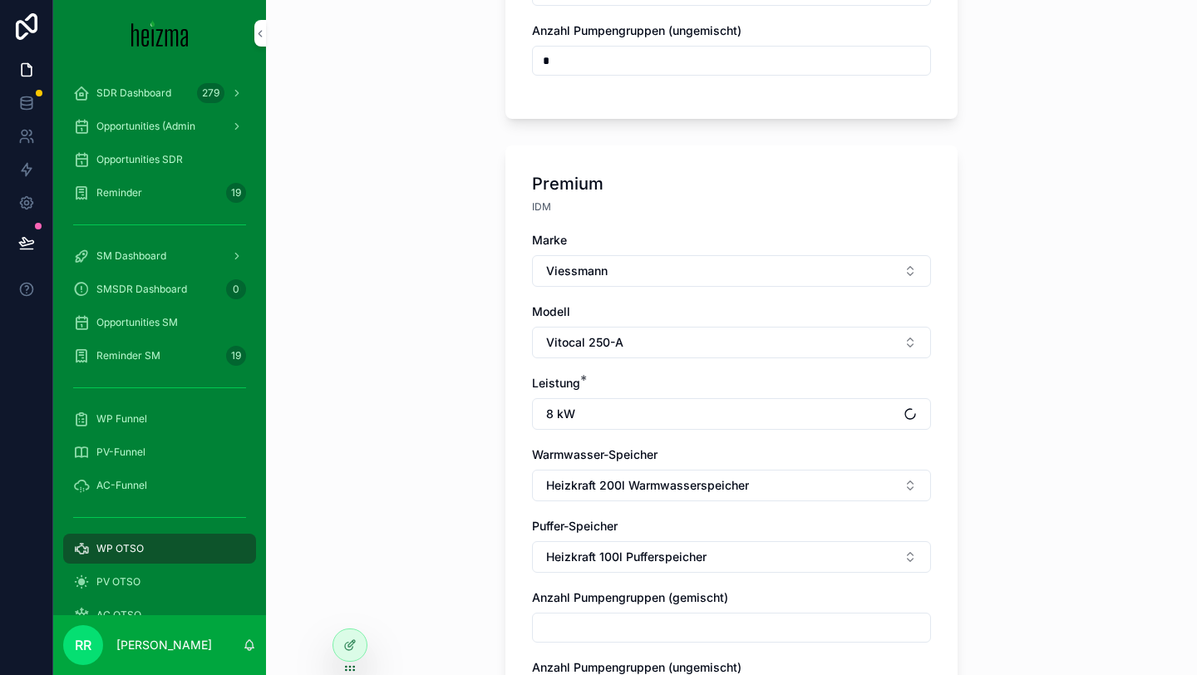
click at [452, 455] on div "**********" at bounding box center [731, 337] width 931 height 675
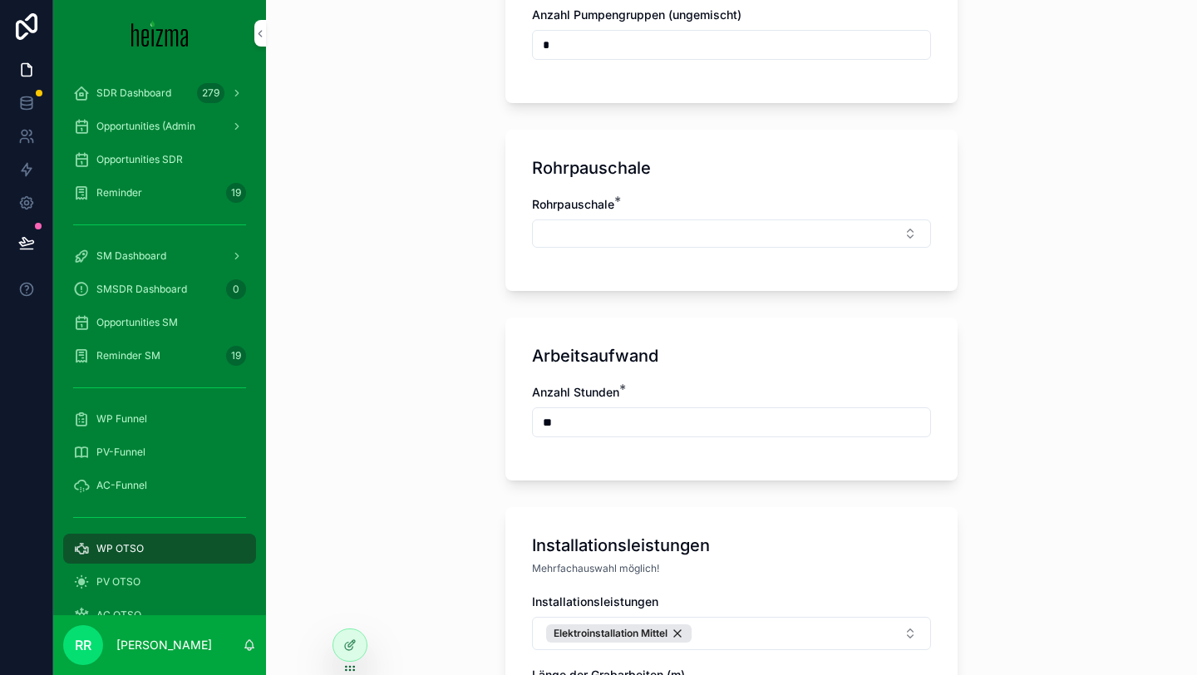
scroll to position [2488, 0]
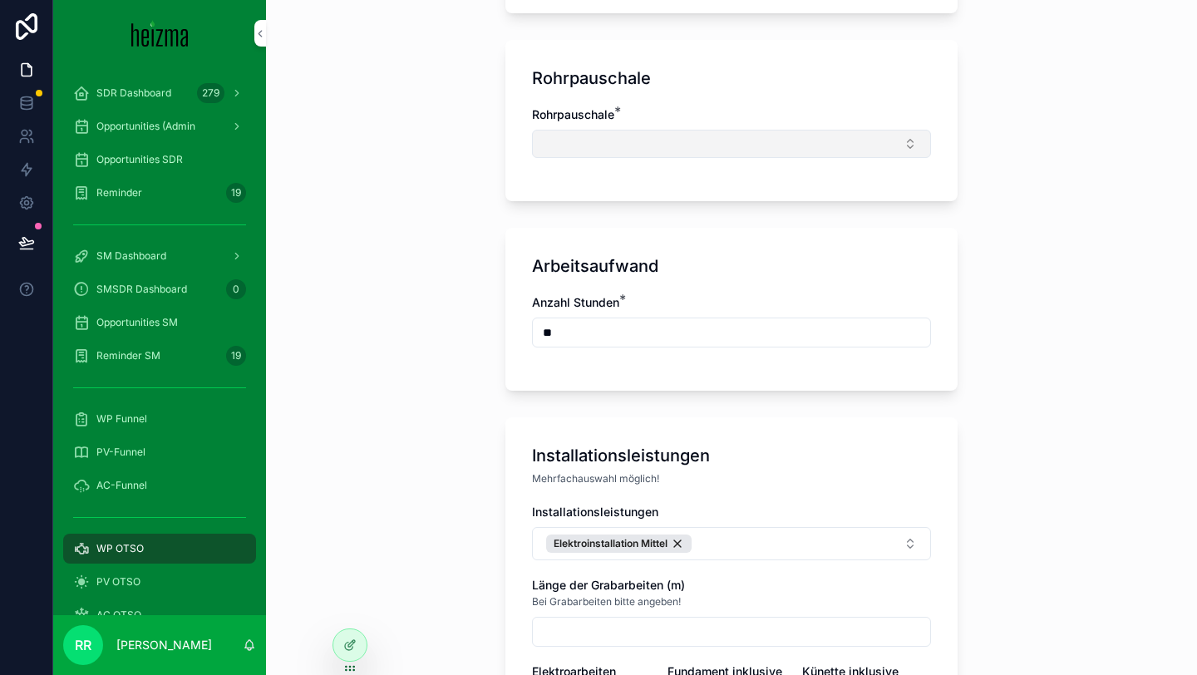
click at [696, 130] on button "Select Button" at bounding box center [731, 144] width 399 height 28
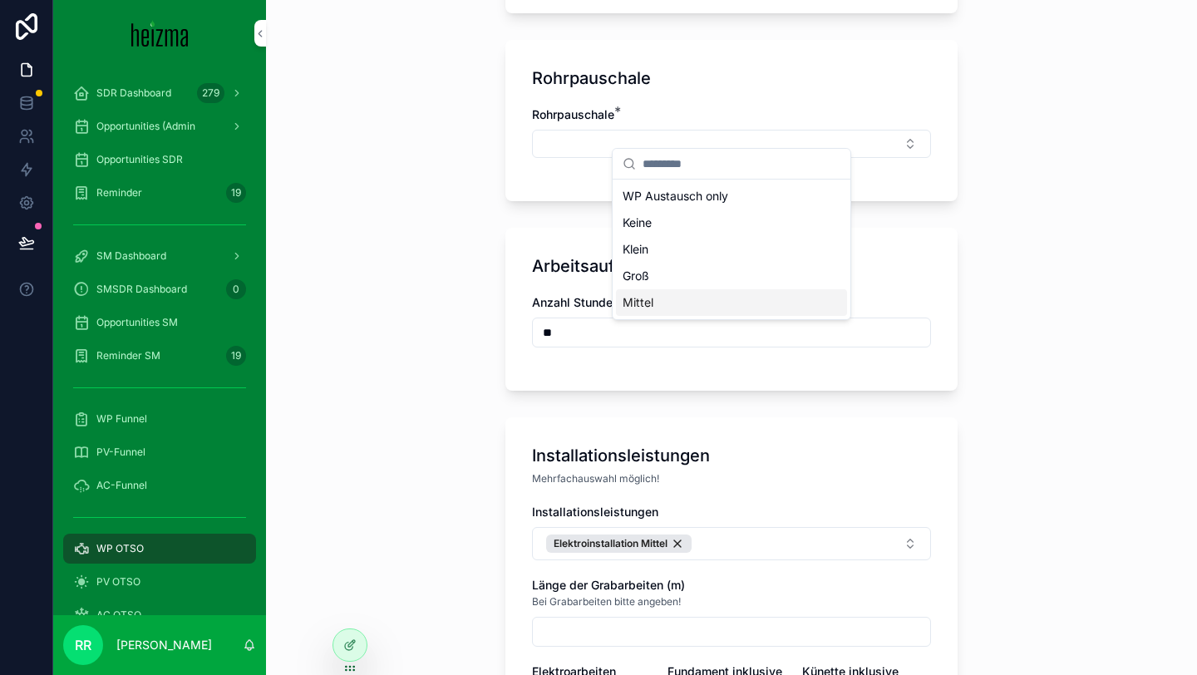
click at [657, 306] on div "Mittel" at bounding box center [731, 302] width 231 height 27
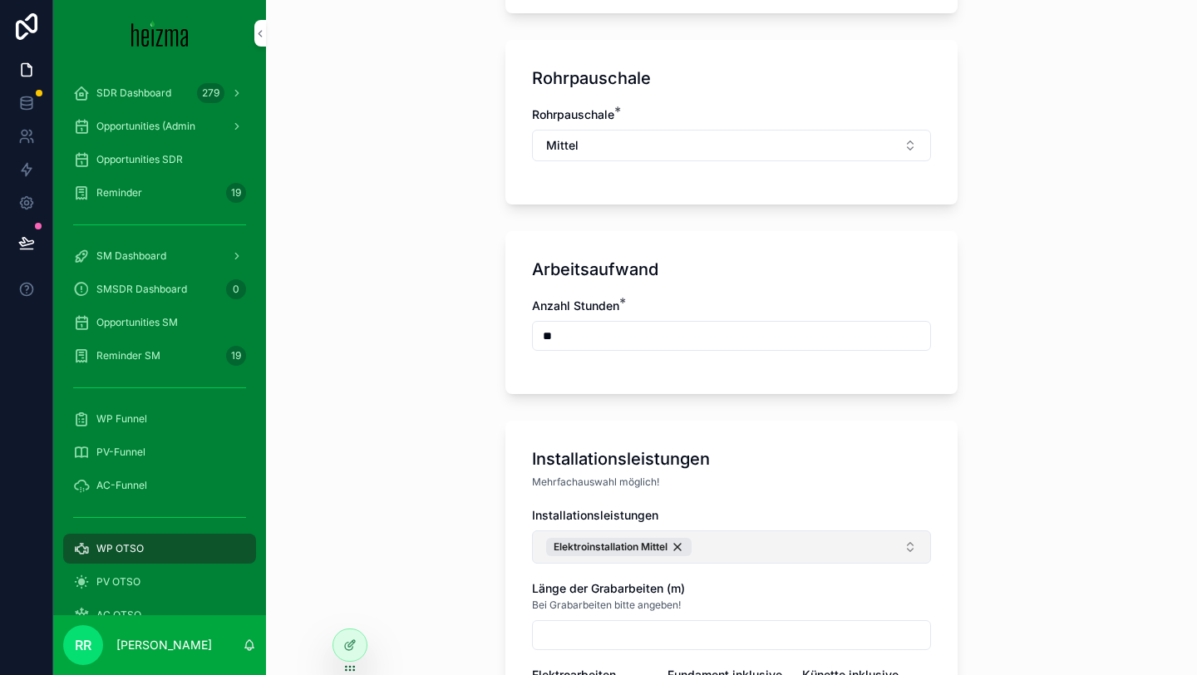
click at [720, 538] on button "Elektroinstallation Mittel" at bounding box center [731, 546] width 399 height 33
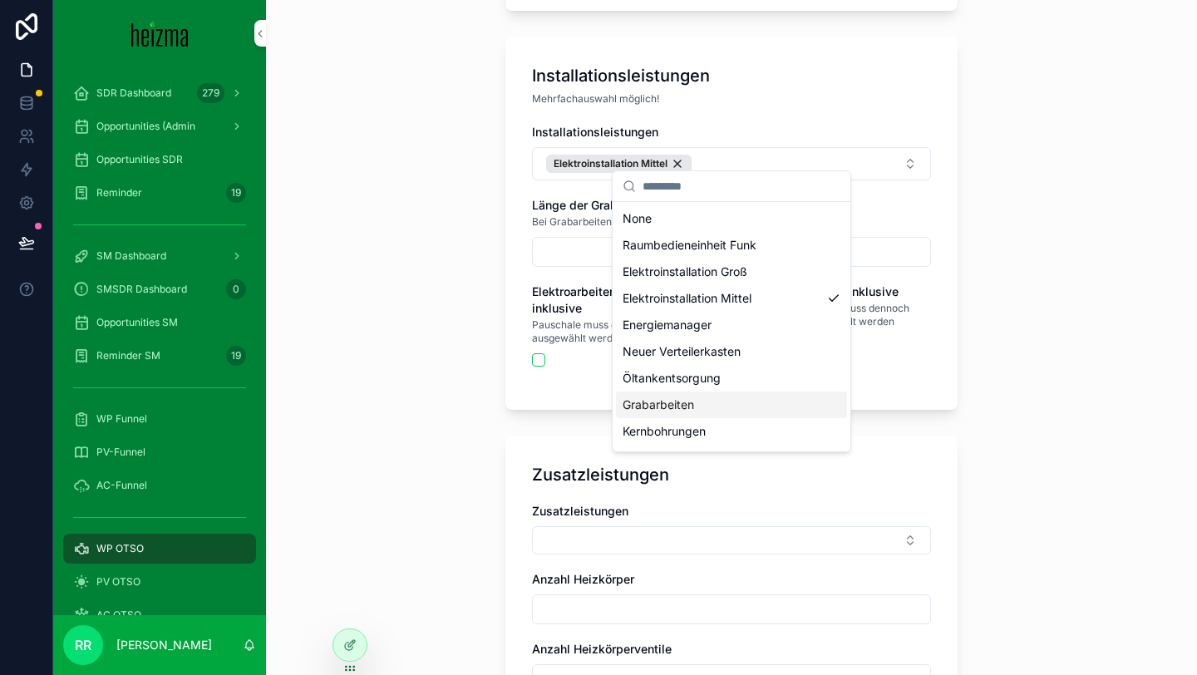
scroll to position [50, 0]
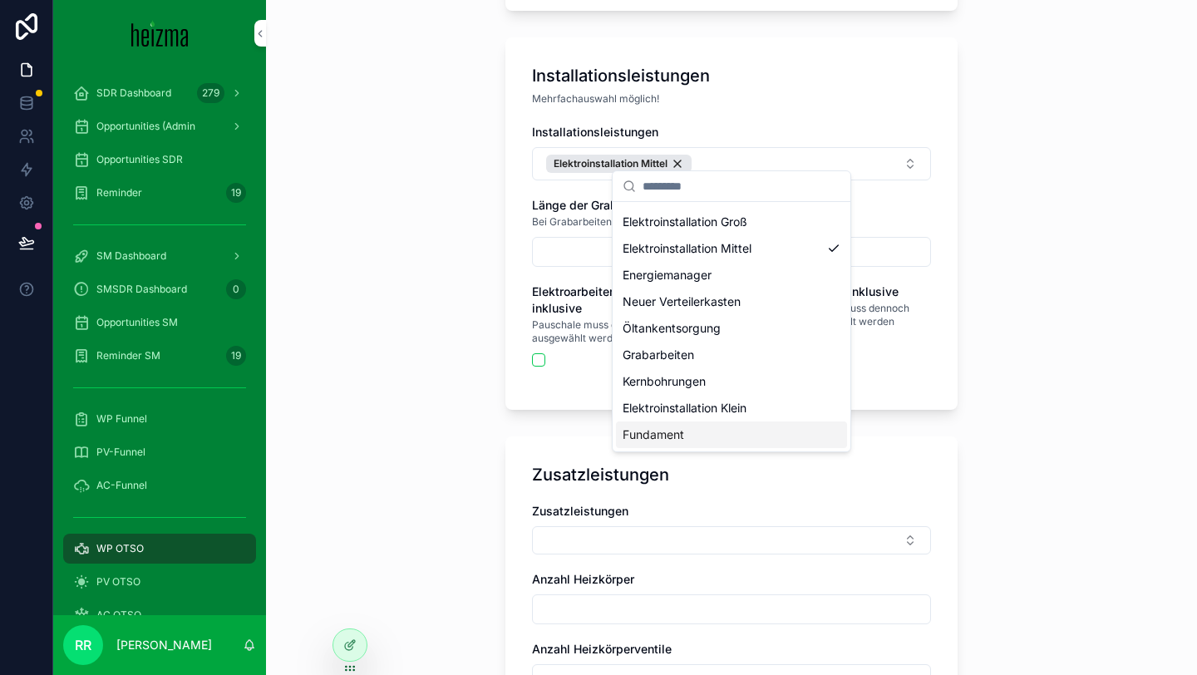
click at [686, 432] on div "Fundament" at bounding box center [731, 434] width 231 height 27
click at [437, 411] on div "**********" at bounding box center [731, 337] width 931 height 675
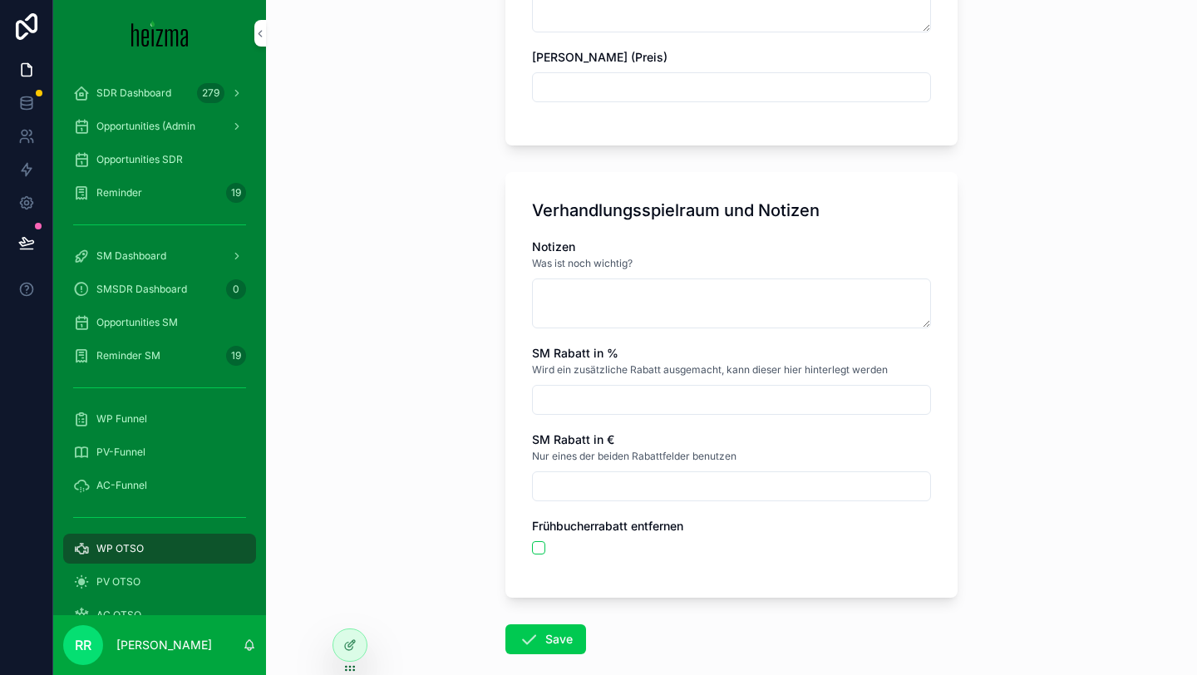
scroll to position [3851, 0]
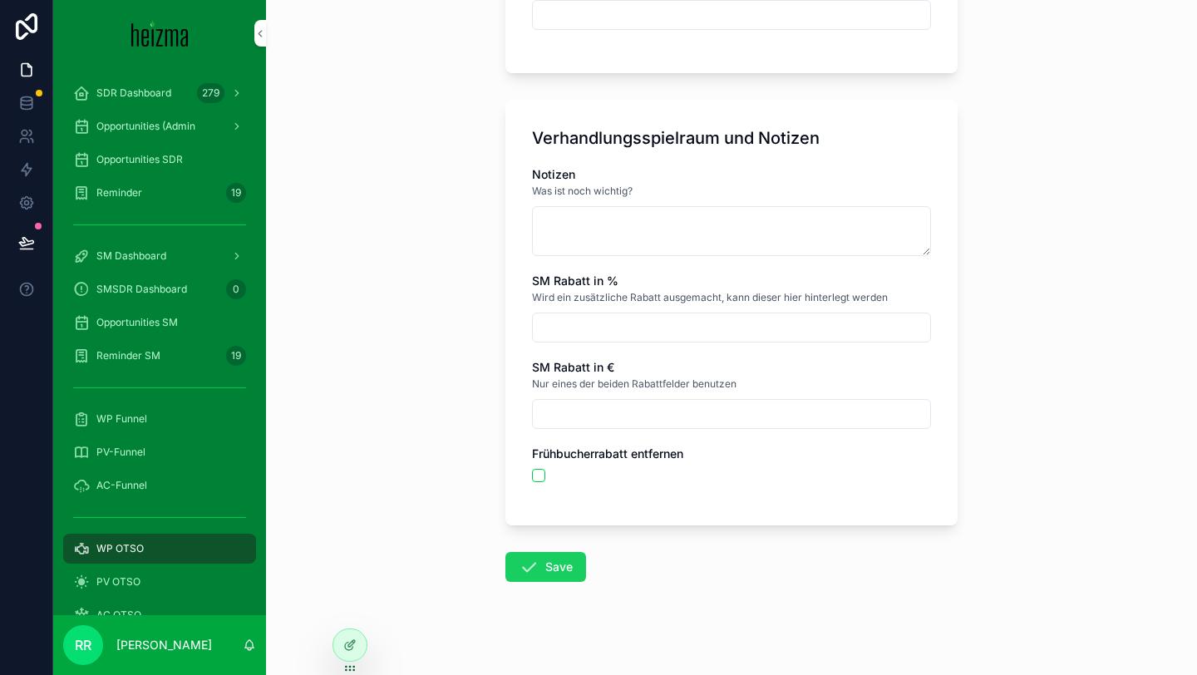
click at [562, 552] on button "Save" at bounding box center [545, 567] width 81 height 30
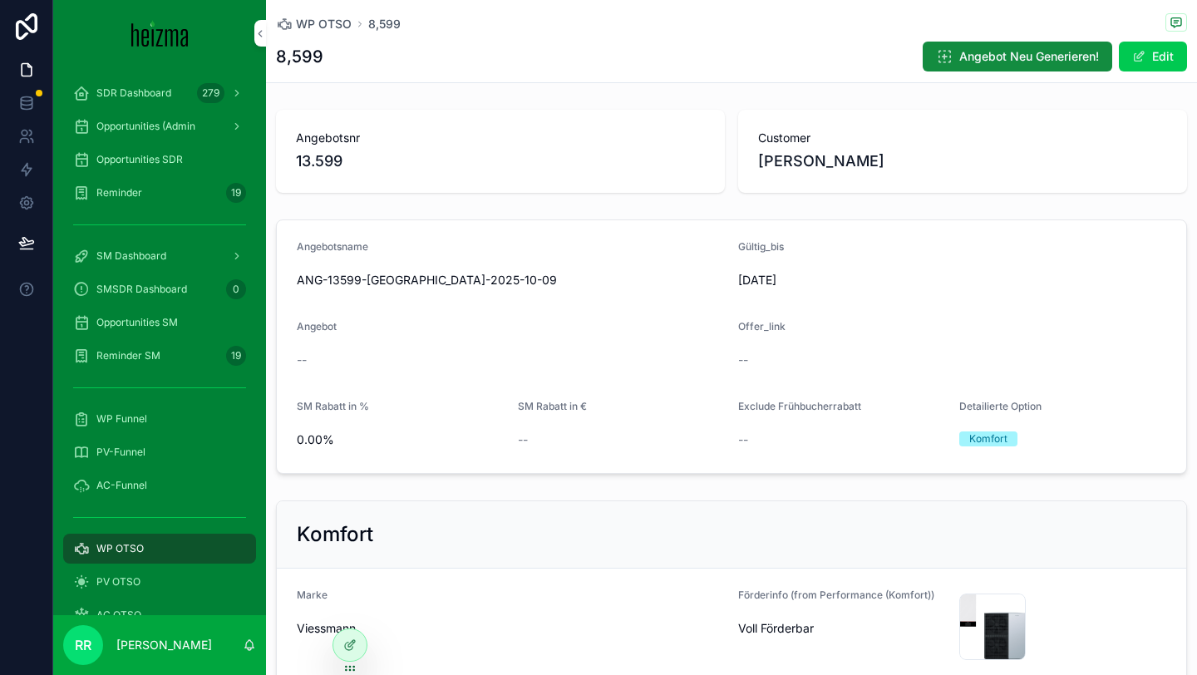
click at [134, 169] on div "Opportunities SDR" at bounding box center [159, 159] width 173 height 27
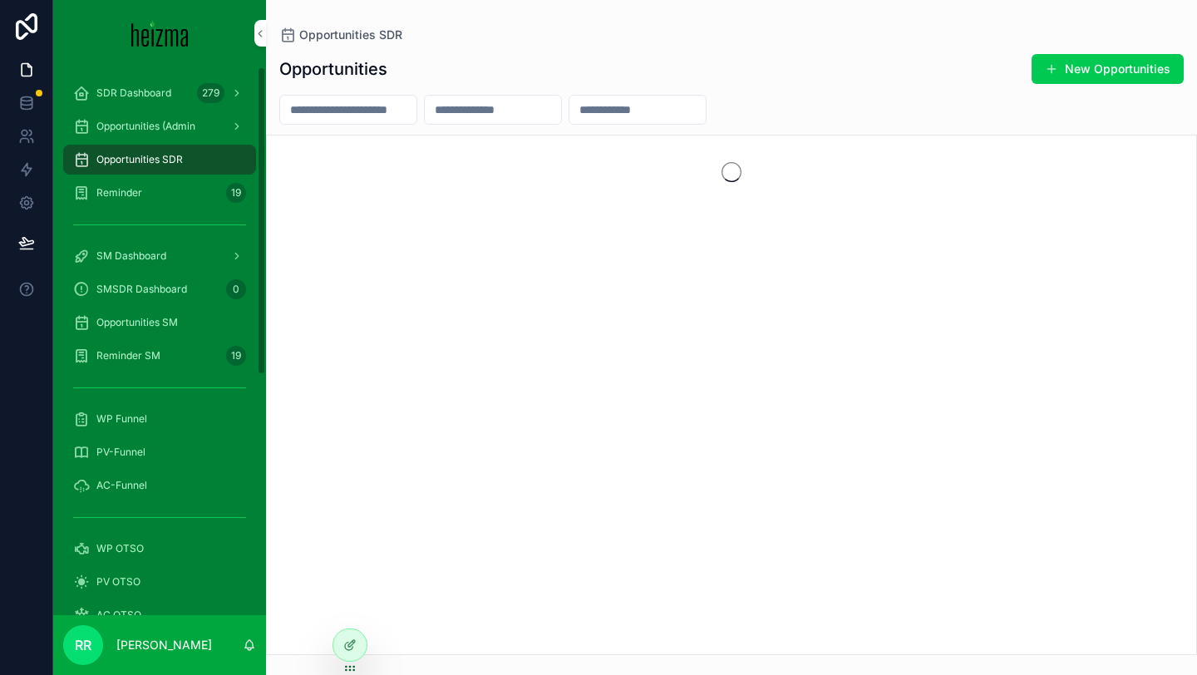
click at [347, 104] on input "scrollable content" at bounding box center [348, 109] width 136 height 23
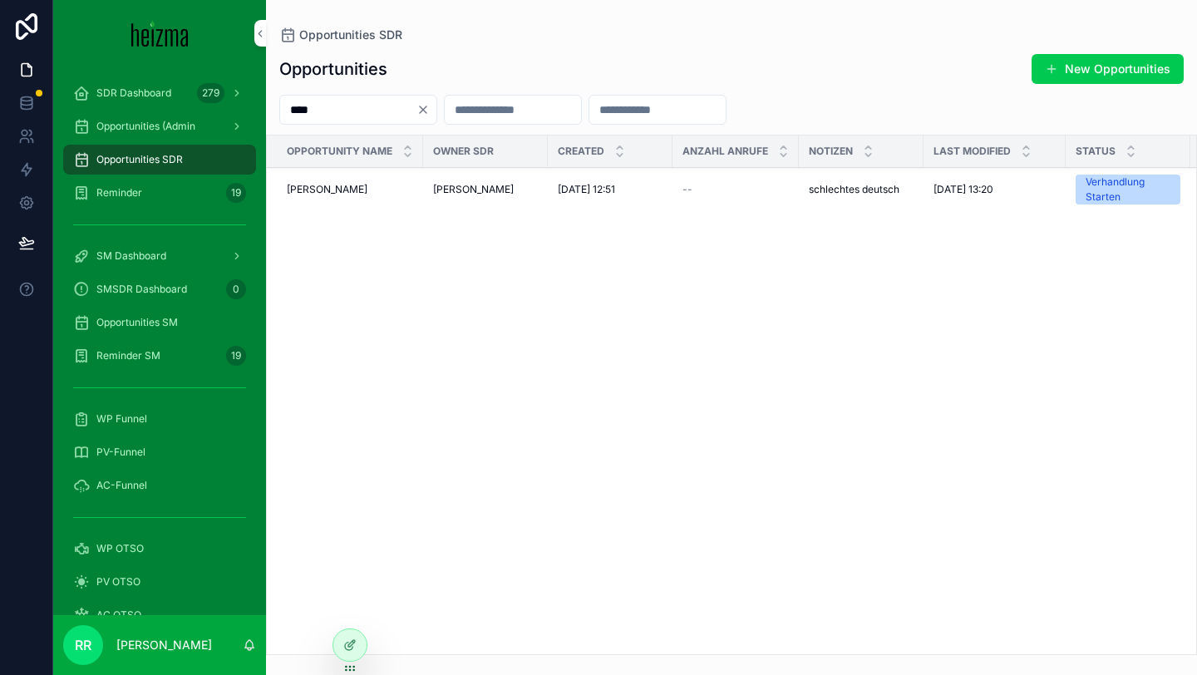
type input "****"
click at [357, 194] on span "[PERSON_NAME]" at bounding box center [327, 189] width 81 height 13
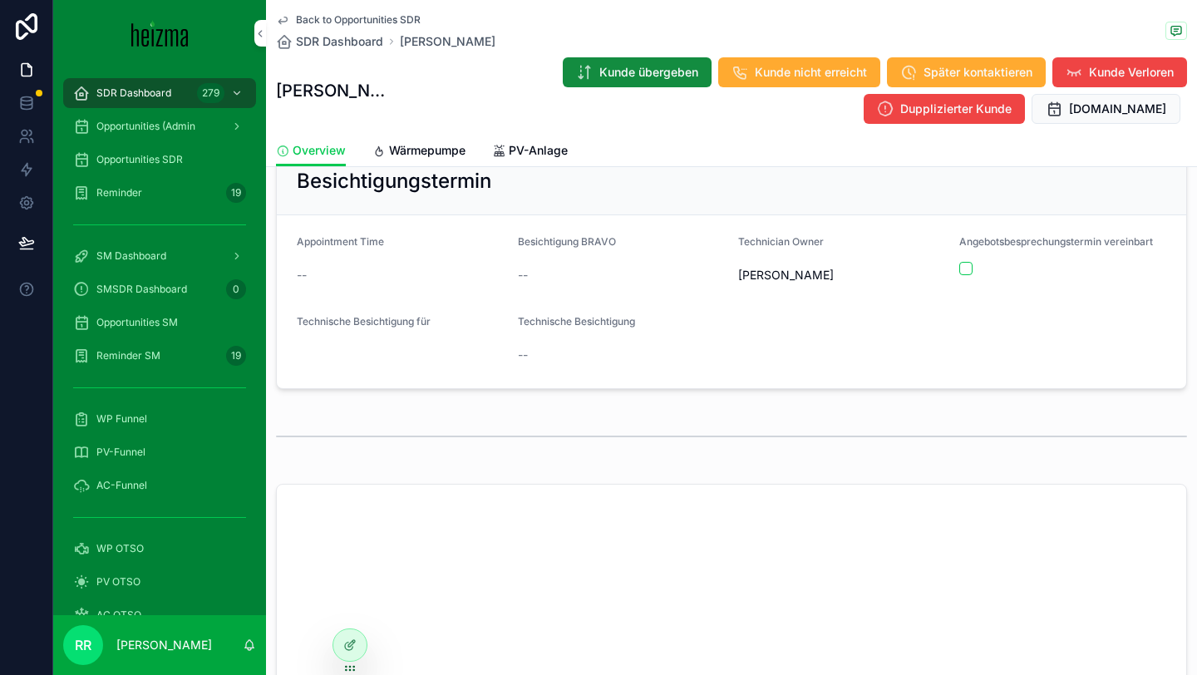
scroll to position [430, 0]
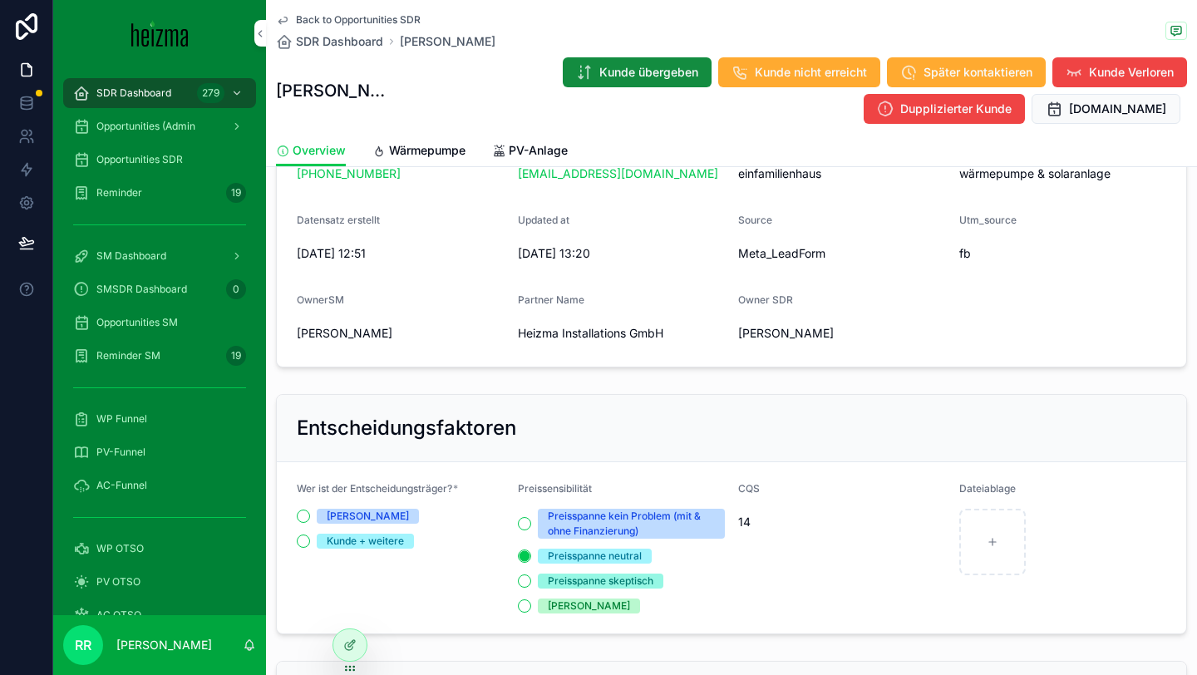
click at [450, 150] on span "Wärmepumpe" at bounding box center [427, 150] width 76 height 17
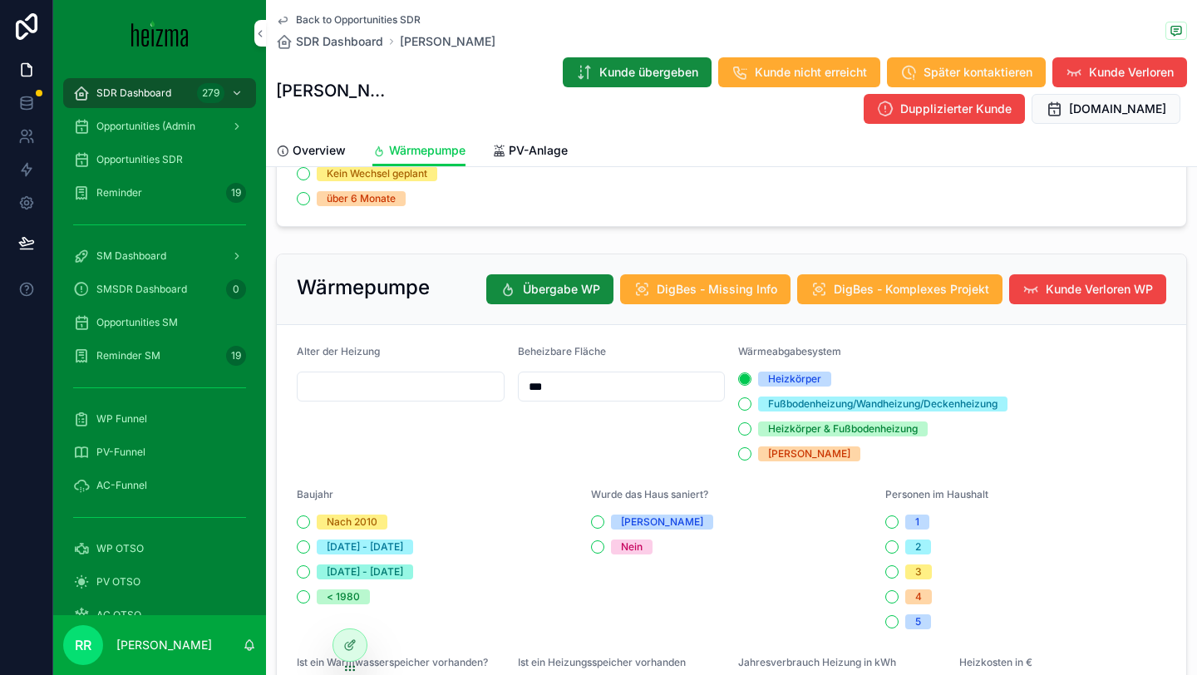
scroll to position [794, 0]
